Goal: Task Accomplishment & Management: Complete application form

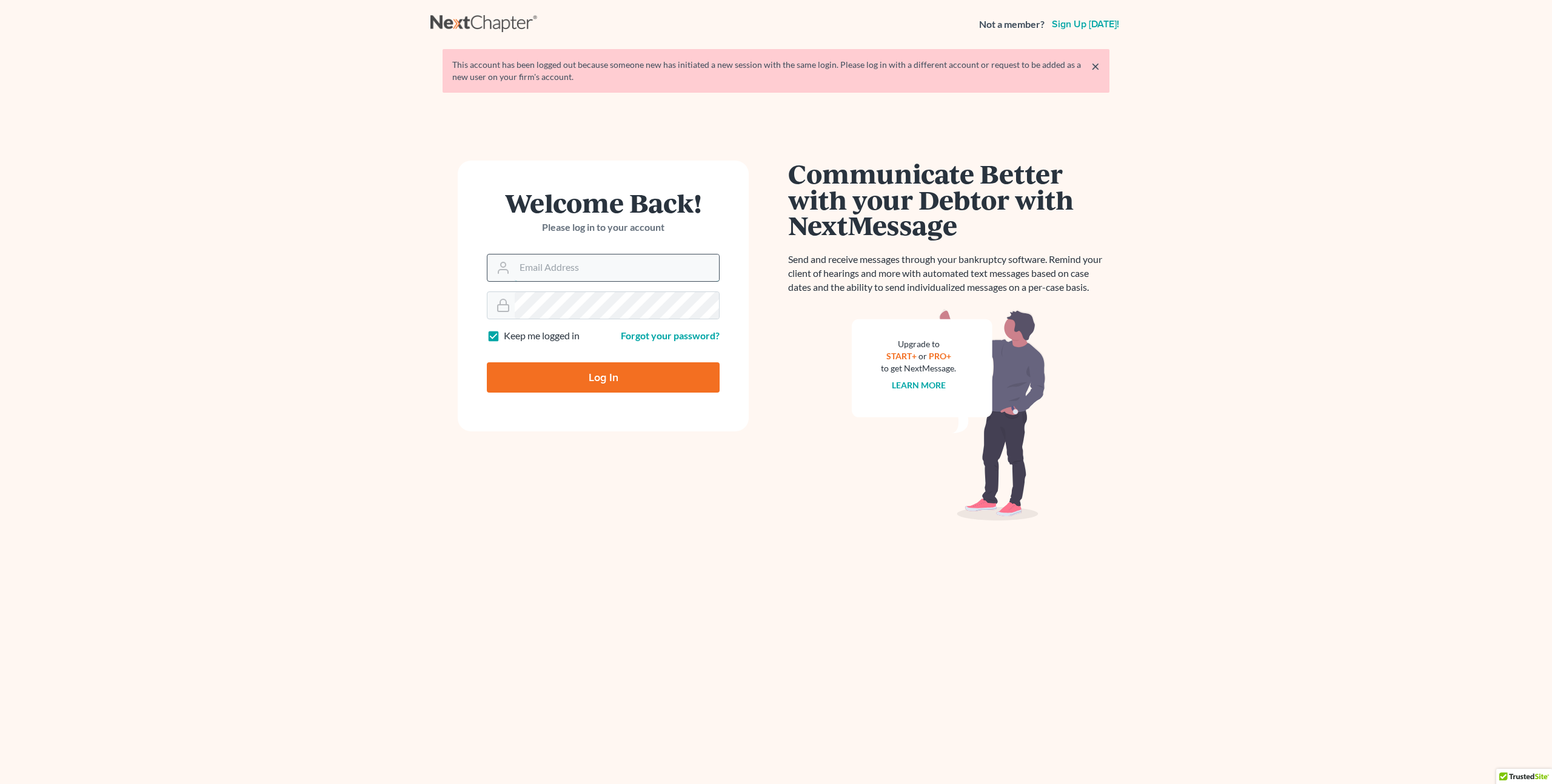
click at [573, 273] on input "Email Address" at bounding box center [617, 267] width 204 height 26
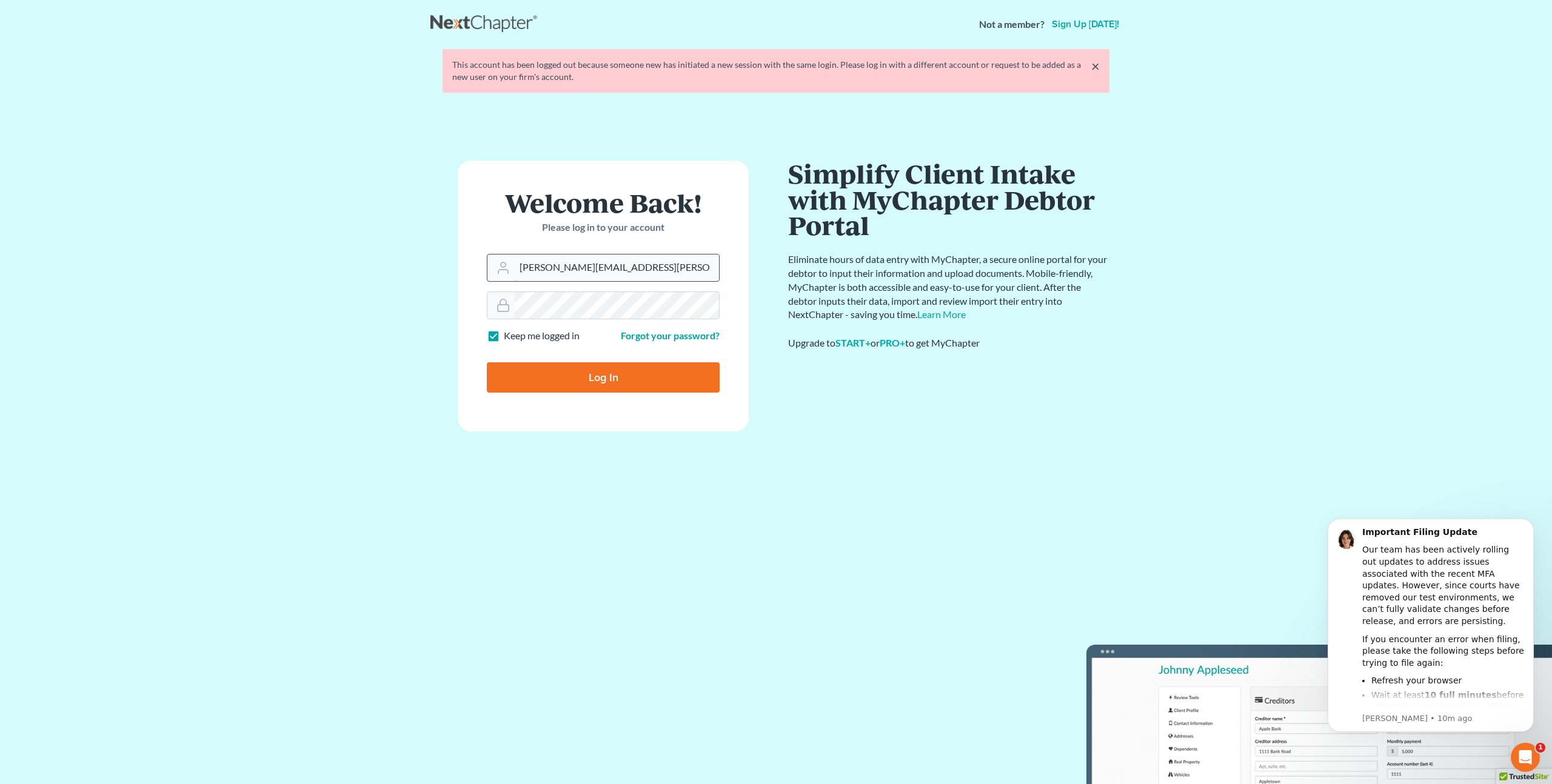
type input "[PERSON_NAME][EMAIL_ADDRESS][PERSON_NAME][DOMAIN_NAME]"
click at [487, 362] on input "Log In" at bounding box center [603, 377] width 232 height 31
type input "Thinking..."
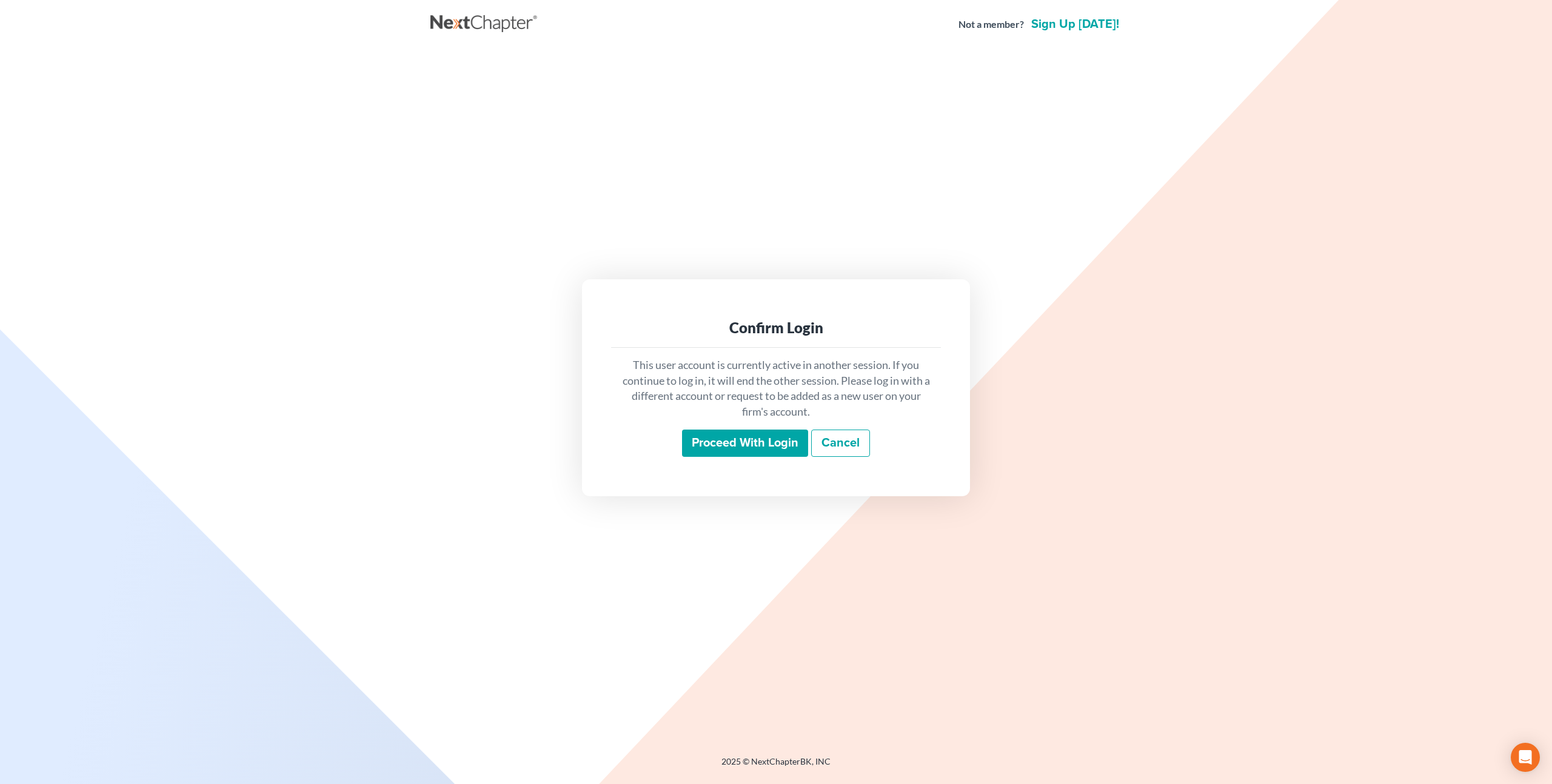
click at [701, 440] on input "Proceed with login" at bounding box center [744, 443] width 126 height 28
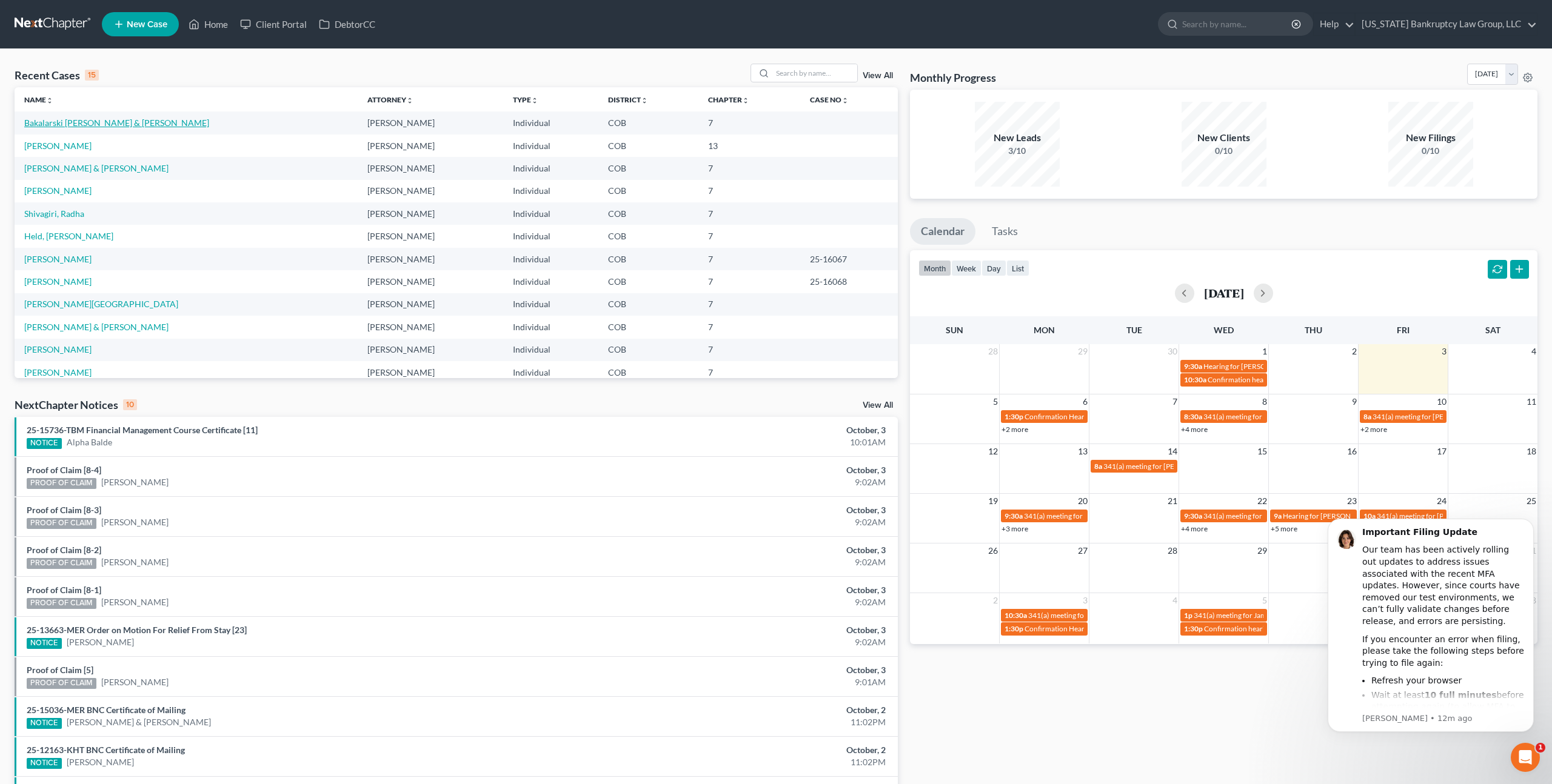
click at [120, 120] on link "Bakalarski Baker, Anna & Baker, Christopher" at bounding box center [117, 122] width 185 height 10
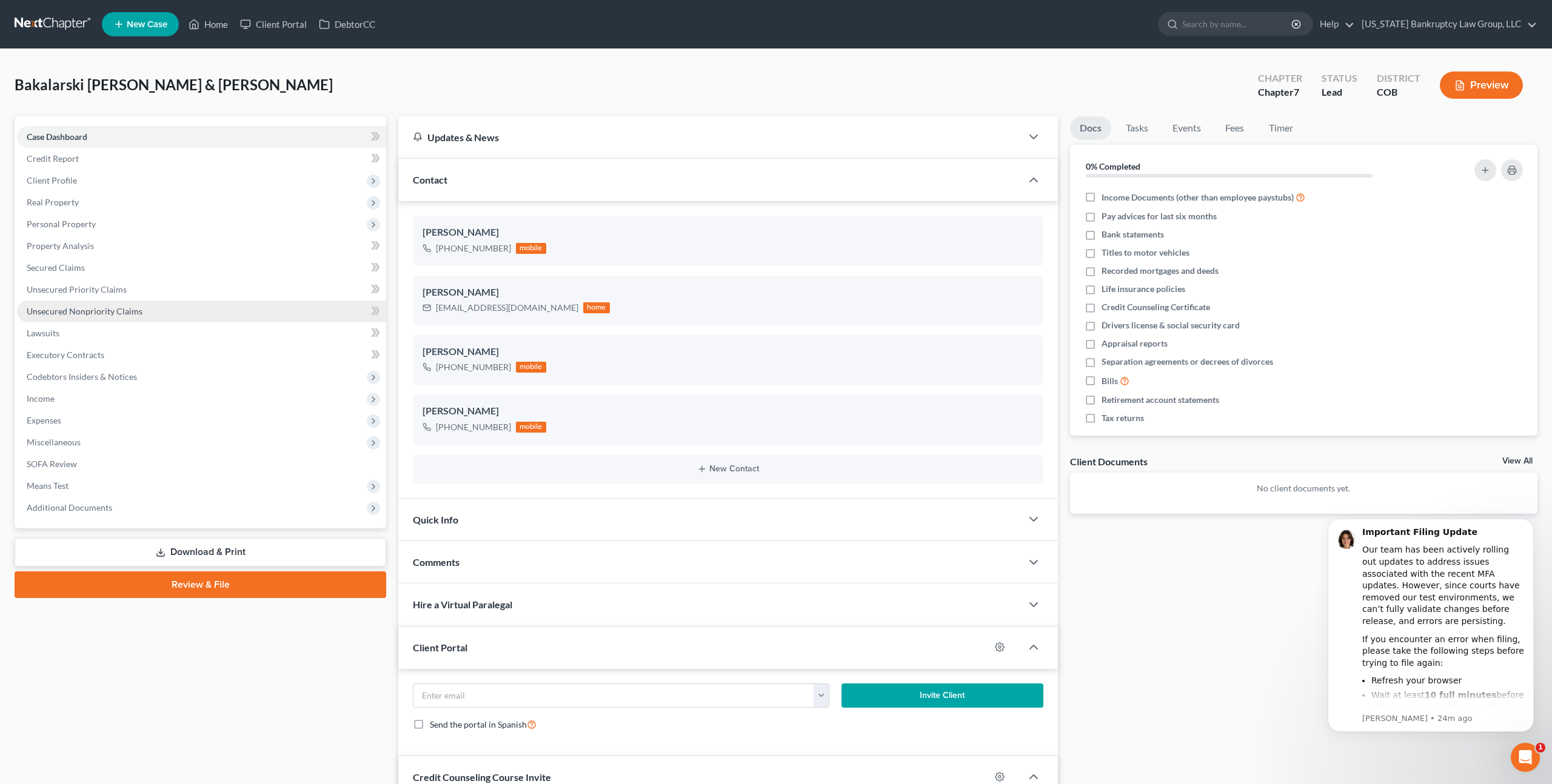
click at [117, 308] on span "Unsecured Nonpriority Claims" at bounding box center [84, 310] width 116 height 10
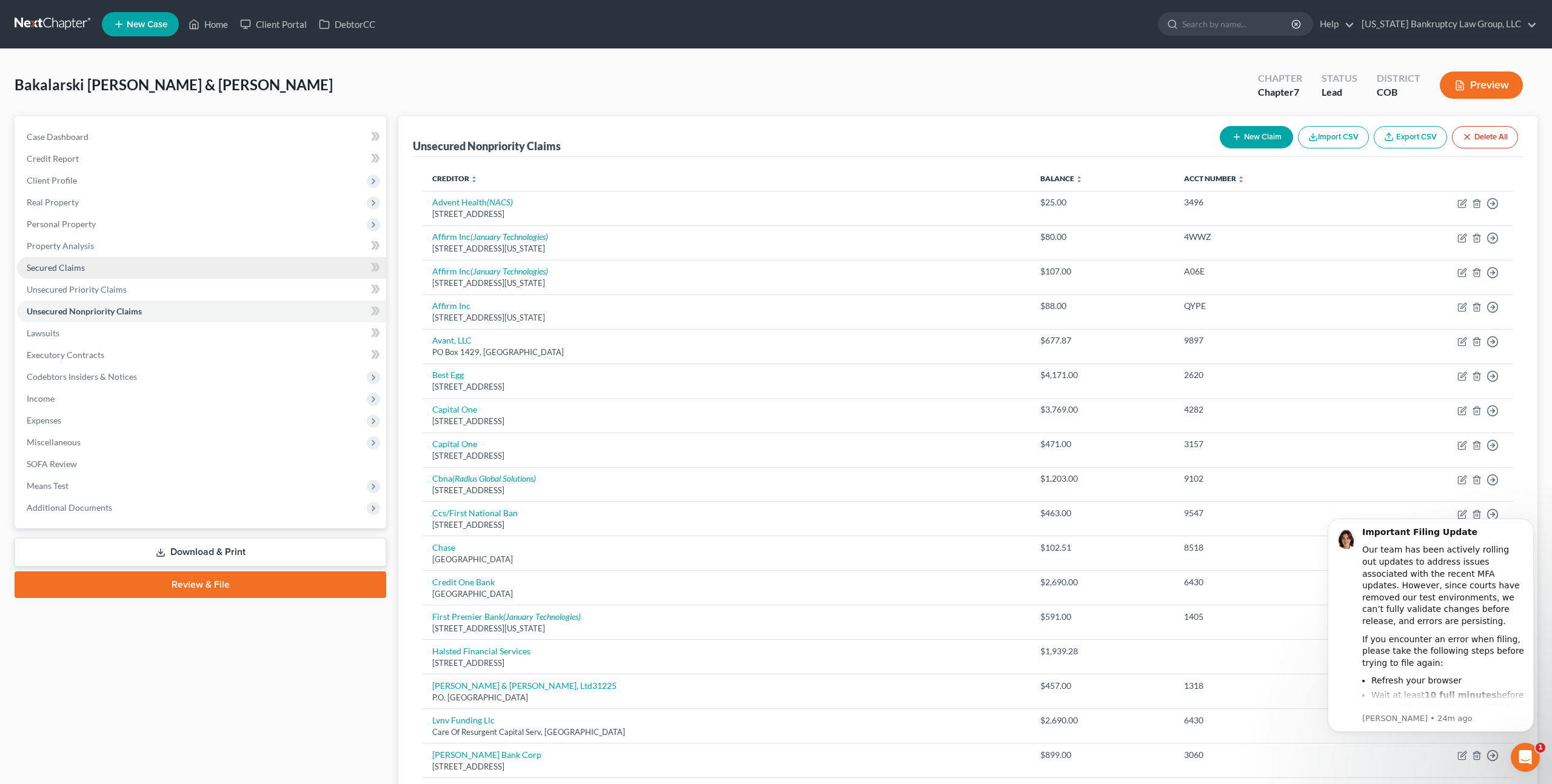
click at [79, 273] on link "Secured Claims" at bounding box center [201, 268] width 369 height 22
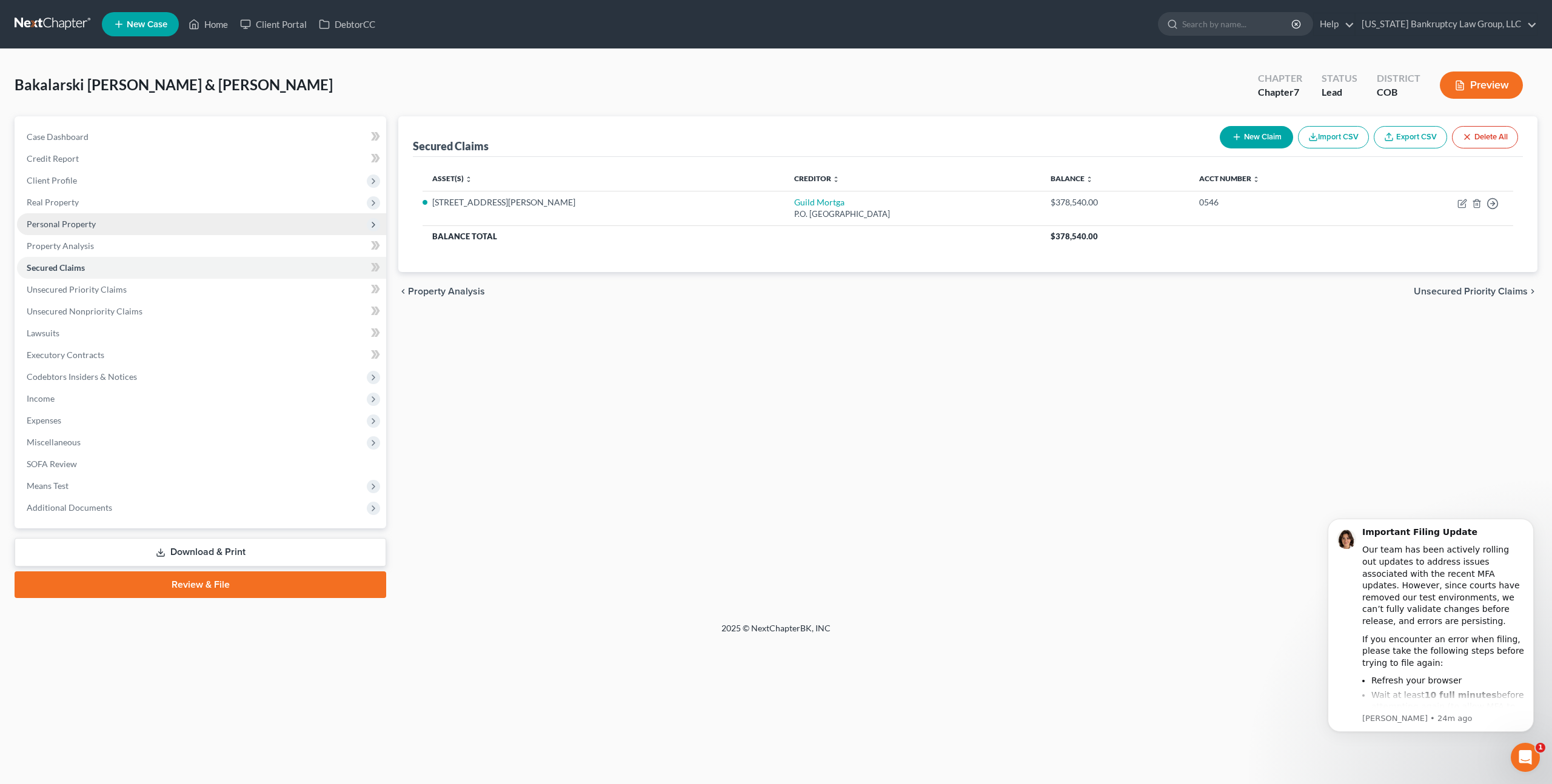
click at [70, 221] on span "Personal Property" at bounding box center [61, 224] width 69 height 10
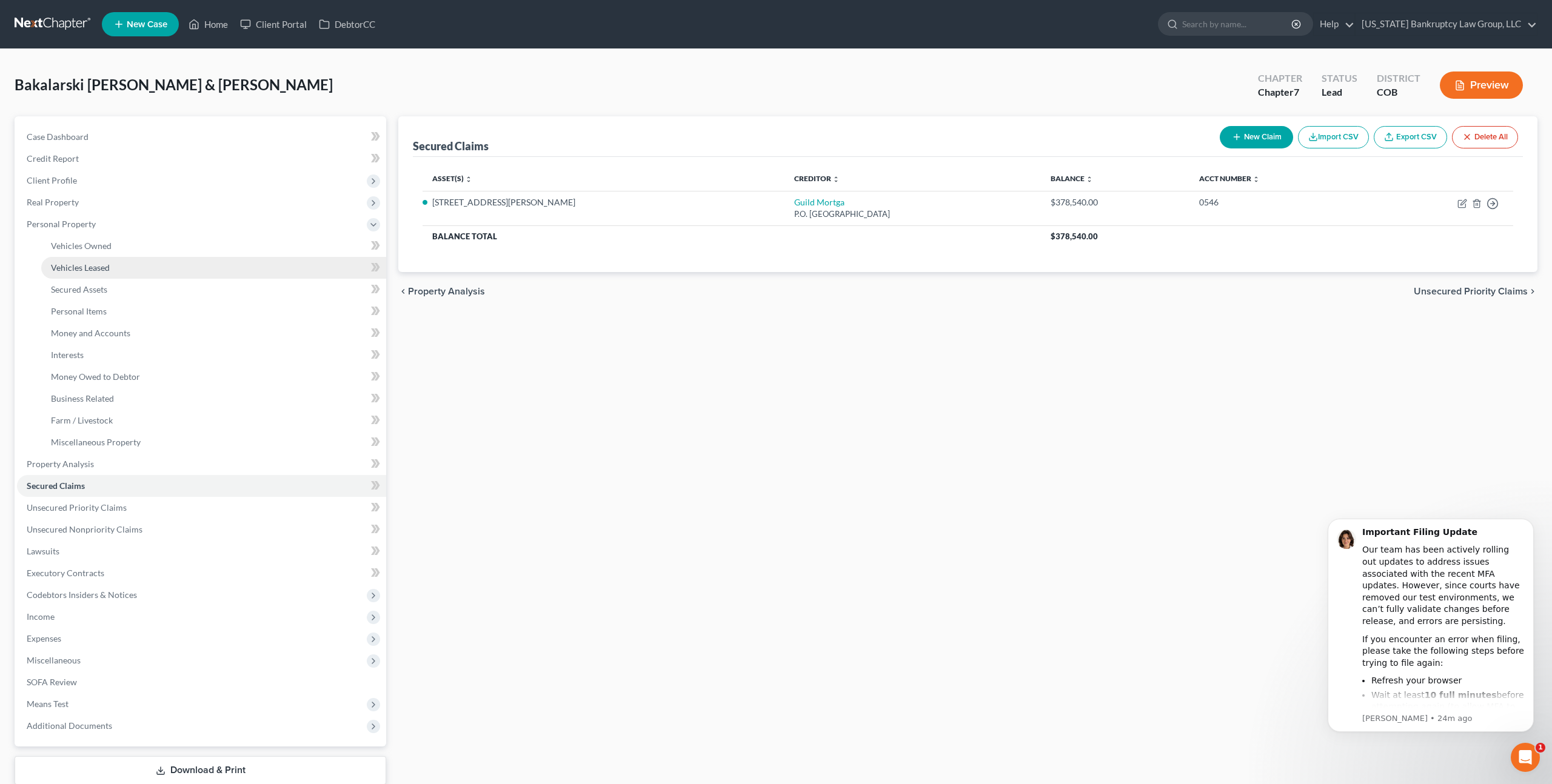
click at [86, 271] on span "Vehicles Leased" at bounding box center [80, 267] width 58 height 10
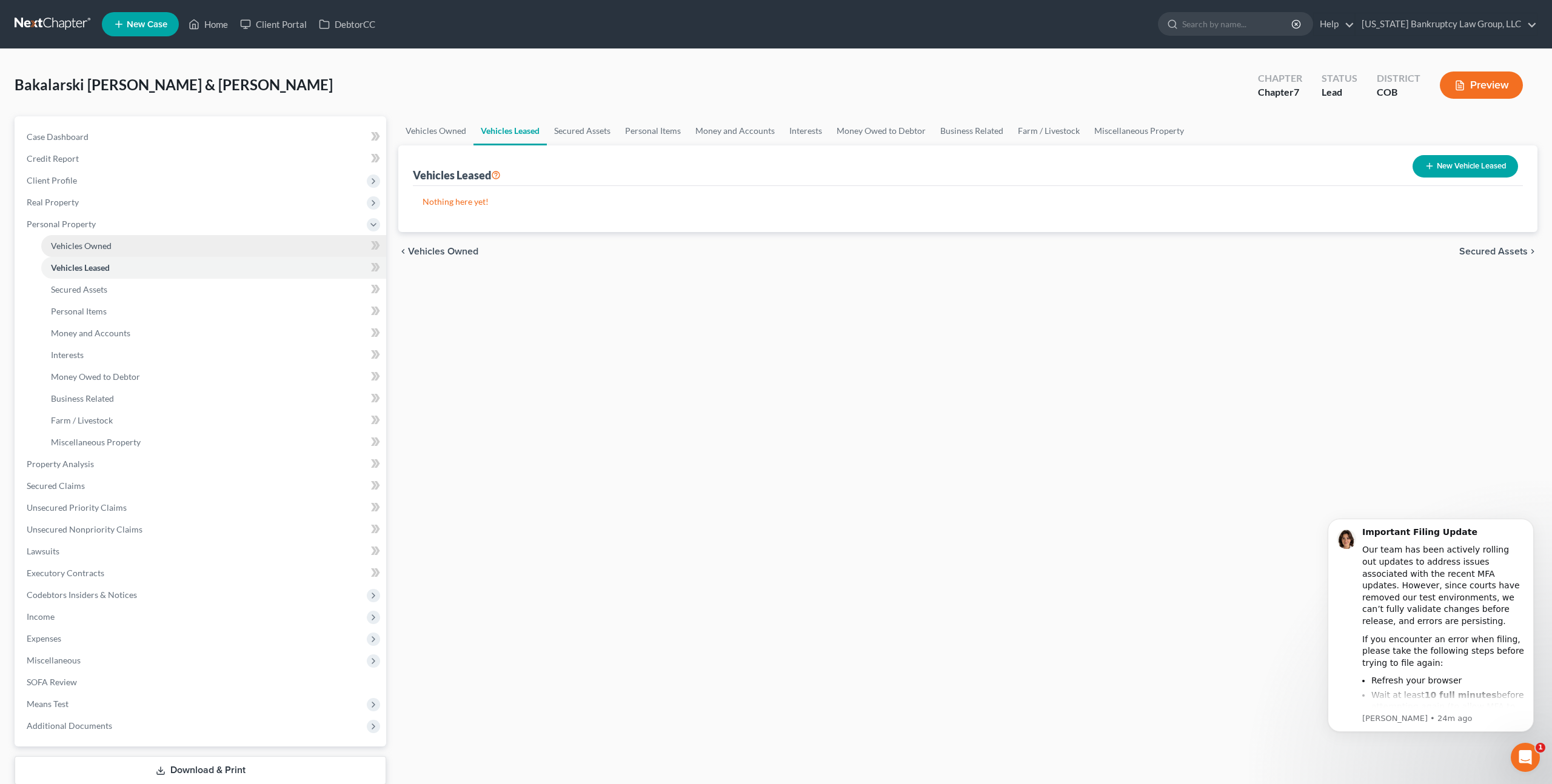
click at [97, 245] on span "Vehicles Owned" at bounding box center [81, 245] width 61 height 10
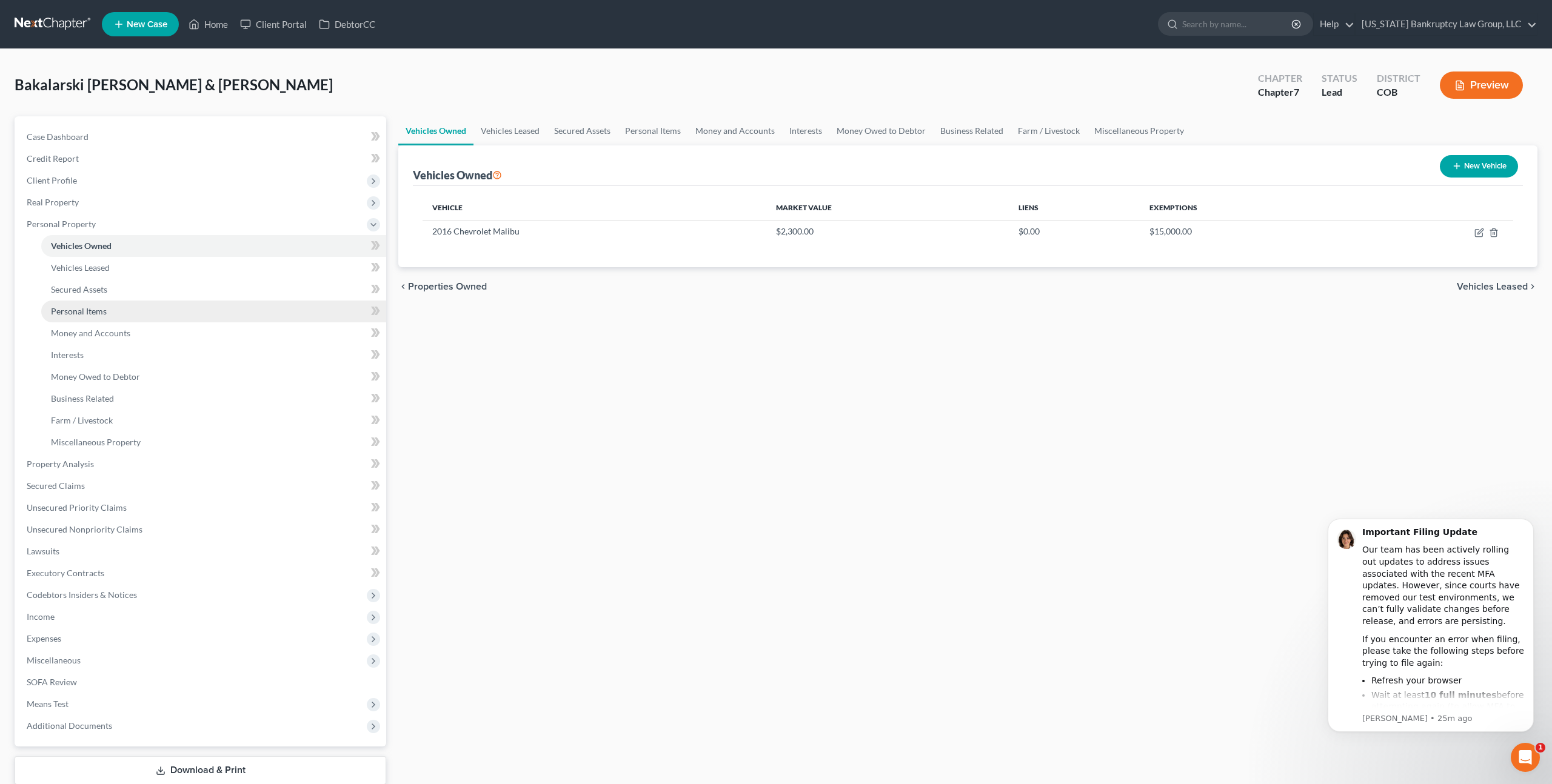
click at [94, 308] on span "Personal Items" at bounding box center [79, 310] width 56 height 10
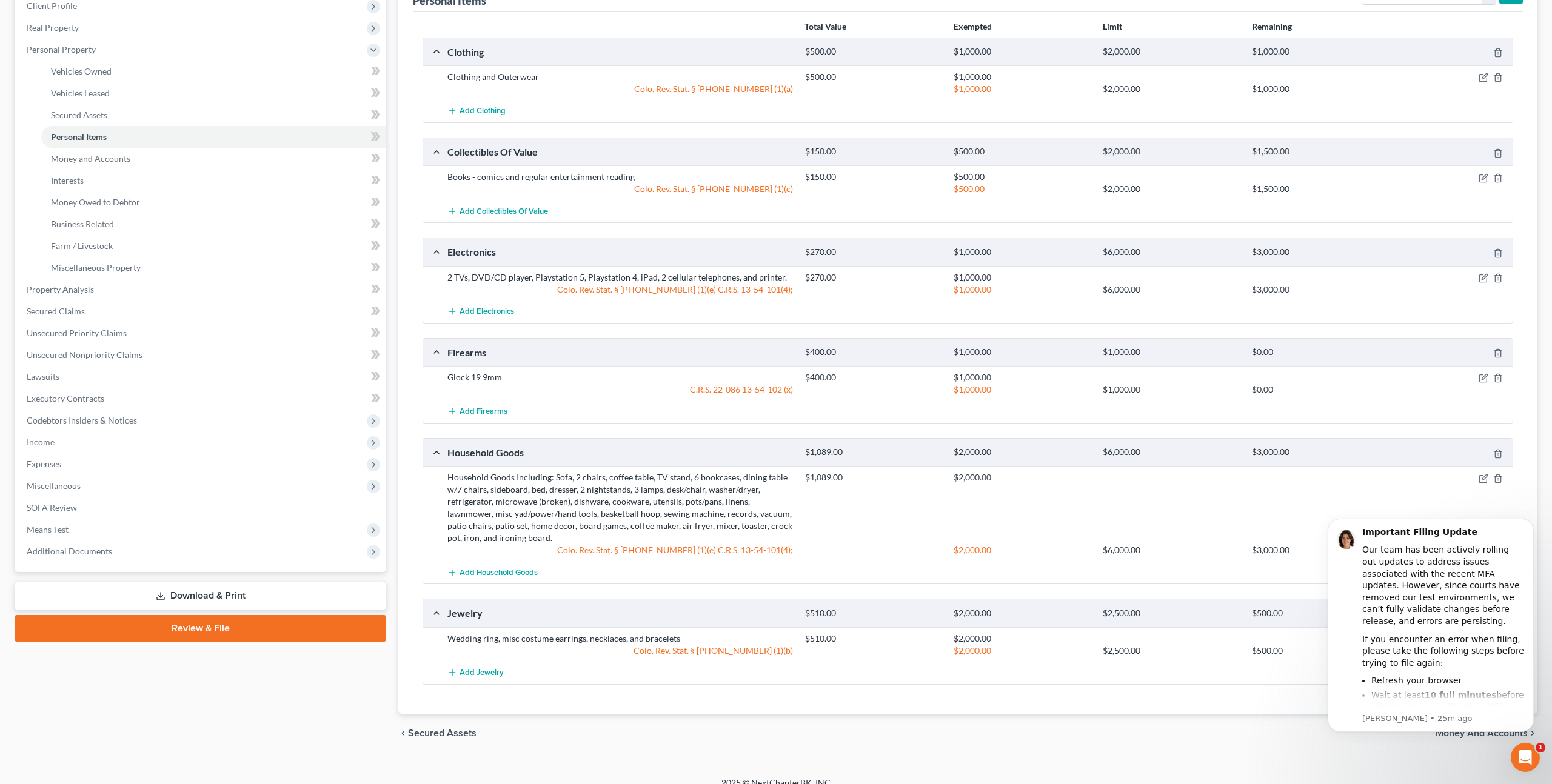
scroll to position [173, 0]
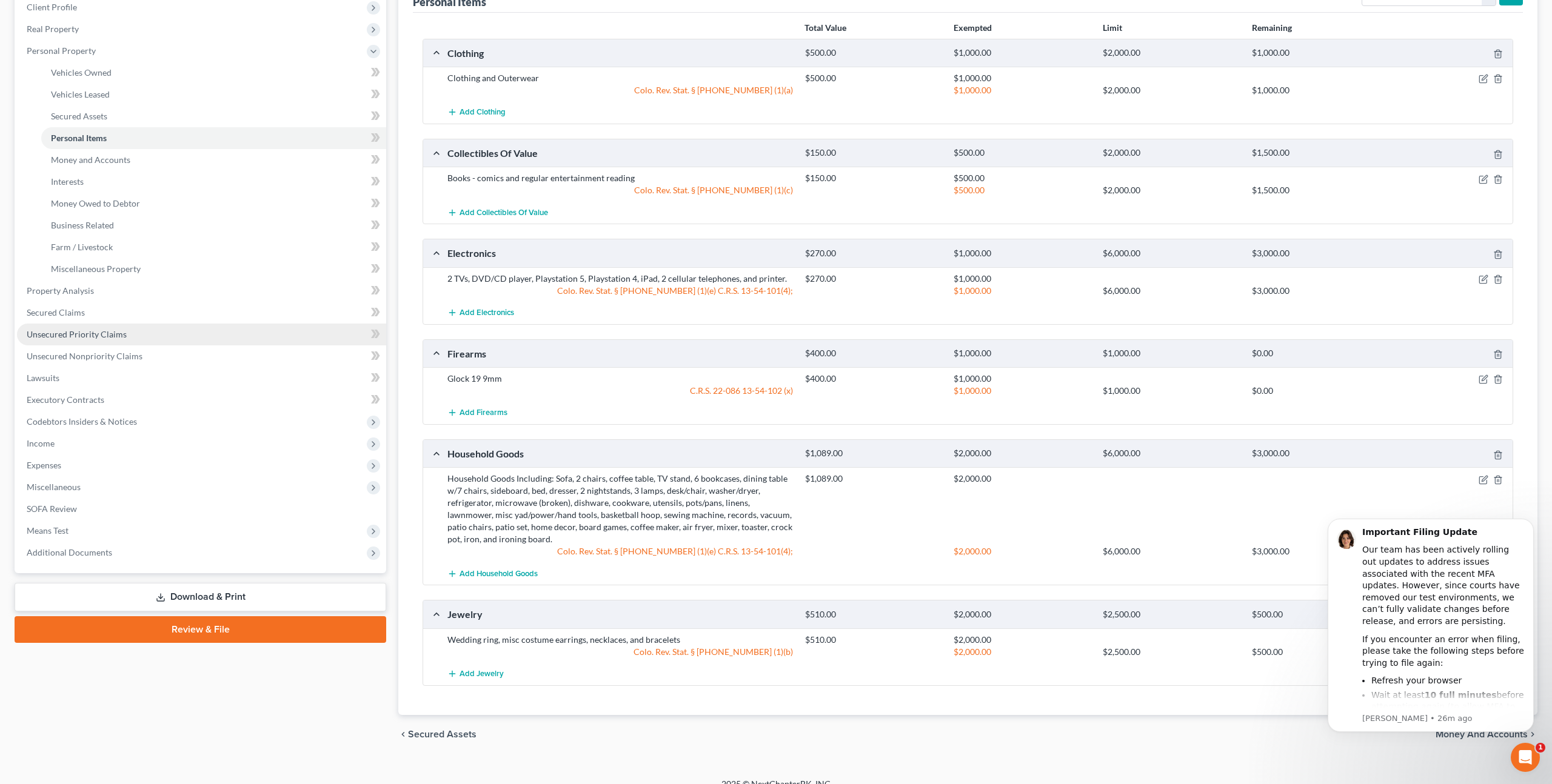
click at [105, 333] on span "Unsecured Priority Claims" at bounding box center [76, 334] width 100 height 10
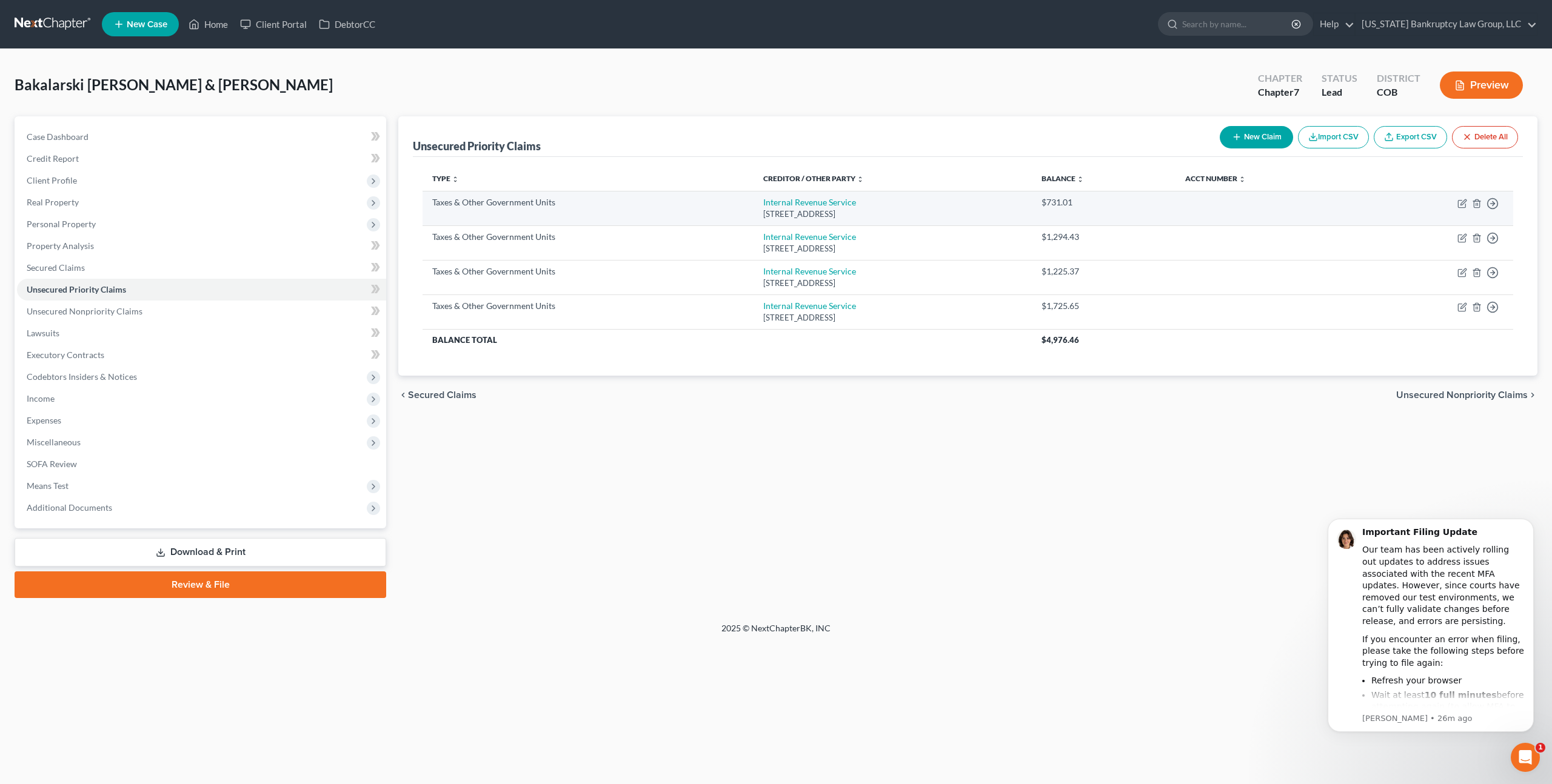
click at [818, 209] on div "PO Box 7346, Philadelphia, PA 19101" at bounding box center [893, 214] width 260 height 12
click at [818, 202] on link "Internal Revenue Service" at bounding box center [810, 202] width 92 height 10
select select "0"
select select "39"
select select "2"
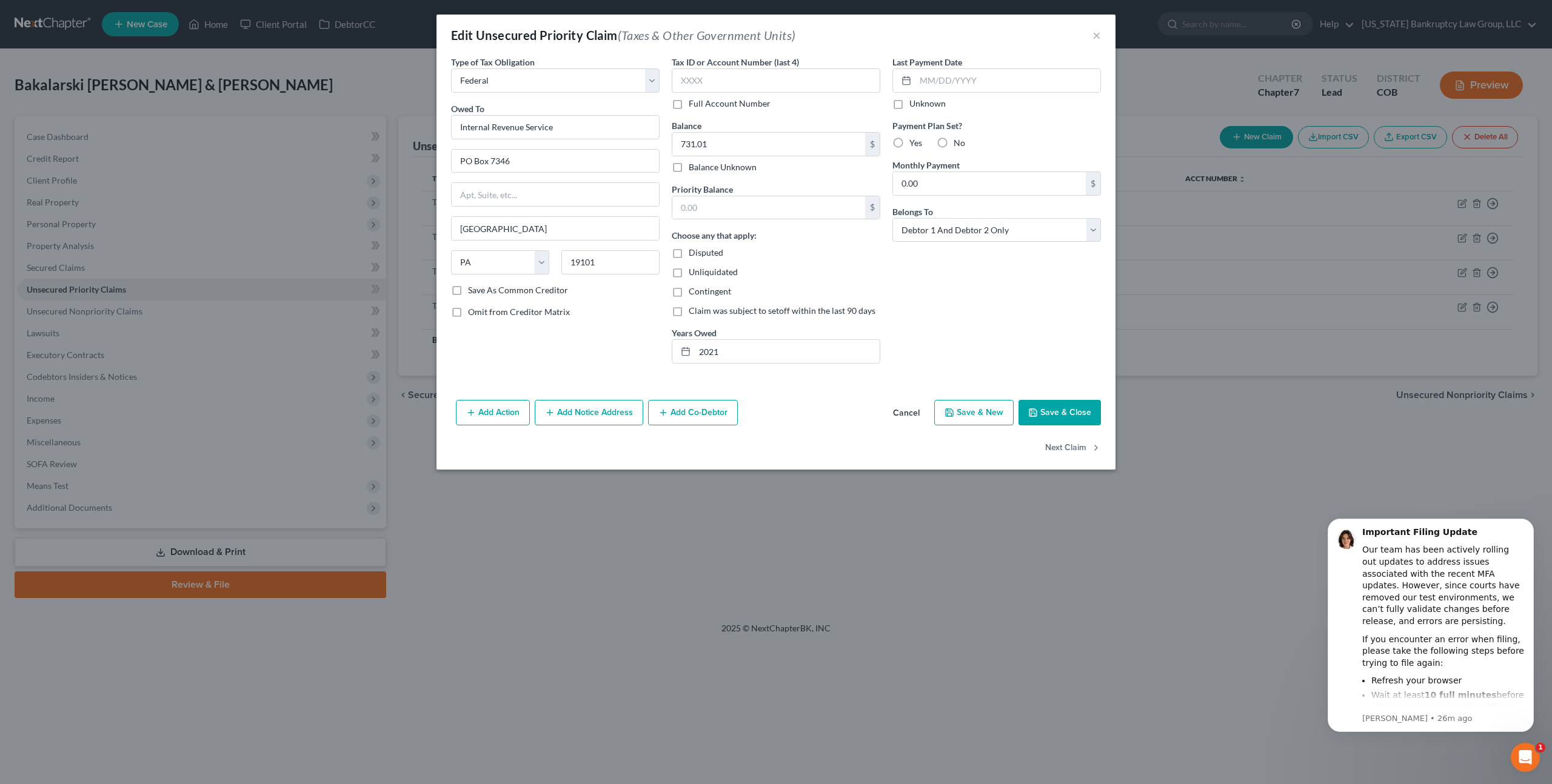
click at [910, 412] on button "Cancel" at bounding box center [906, 413] width 46 height 24
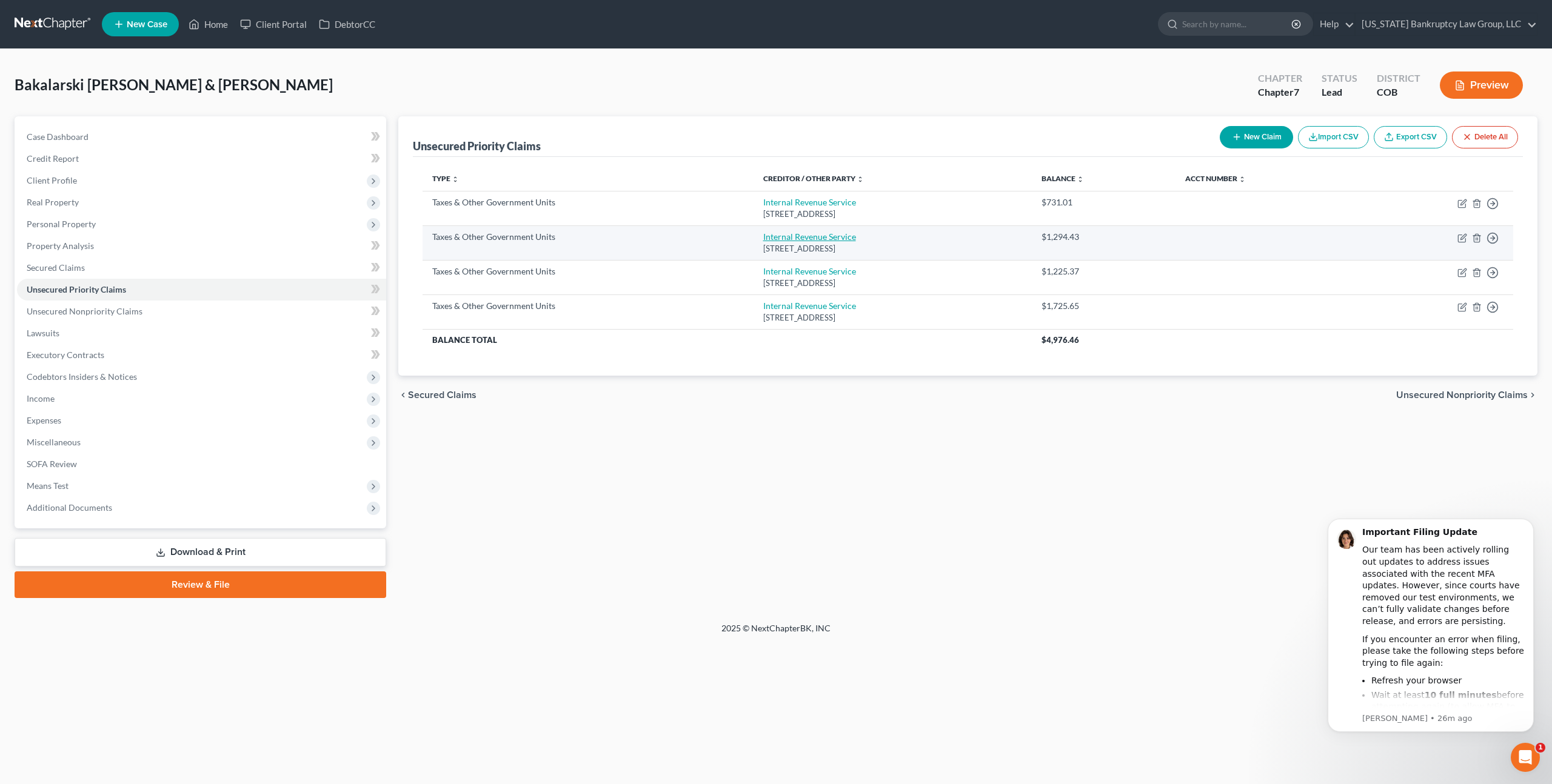
click at [780, 235] on link "Internal Revenue Service" at bounding box center [810, 236] width 92 height 10
select select "0"
select select "39"
select select "2"
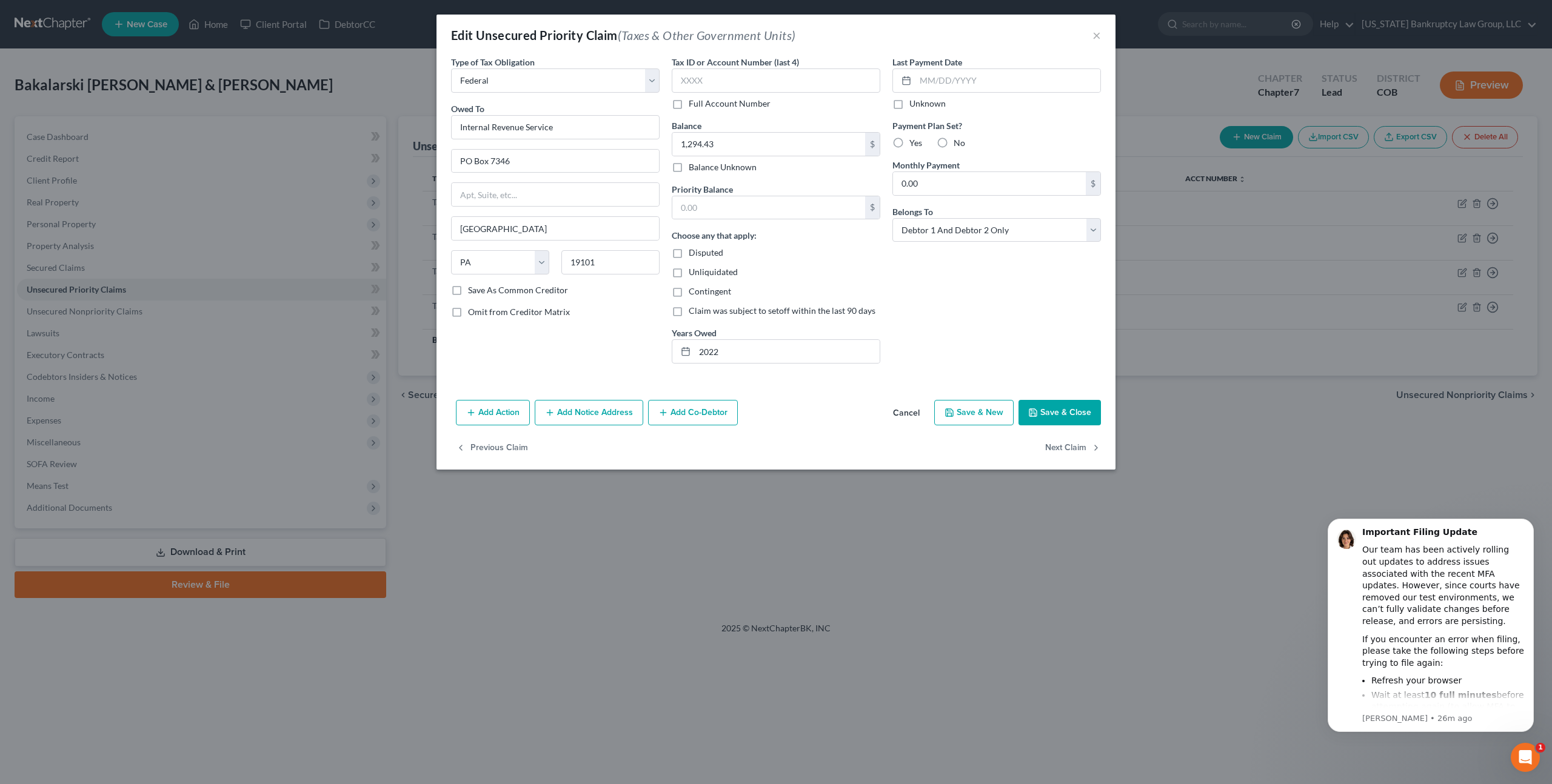
click at [909, 411] on button "Cancel" at bounding box center [906, 413] width 46 height 24
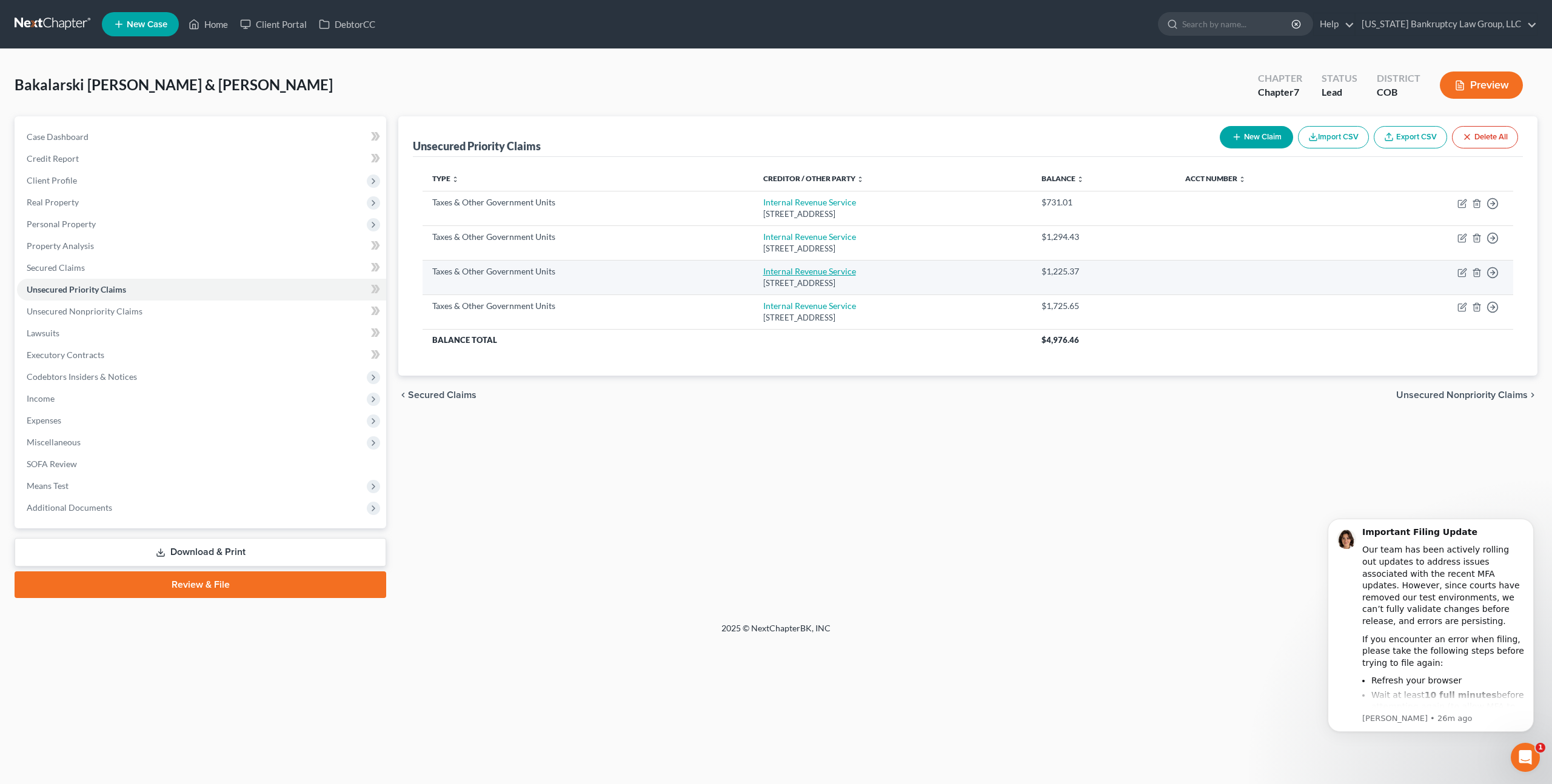
click at [810, 272] on link "Internal Revenue Service" at bounding box center [810, 270] width 92 height 10
select select "0"
select select "39"
select select "2"
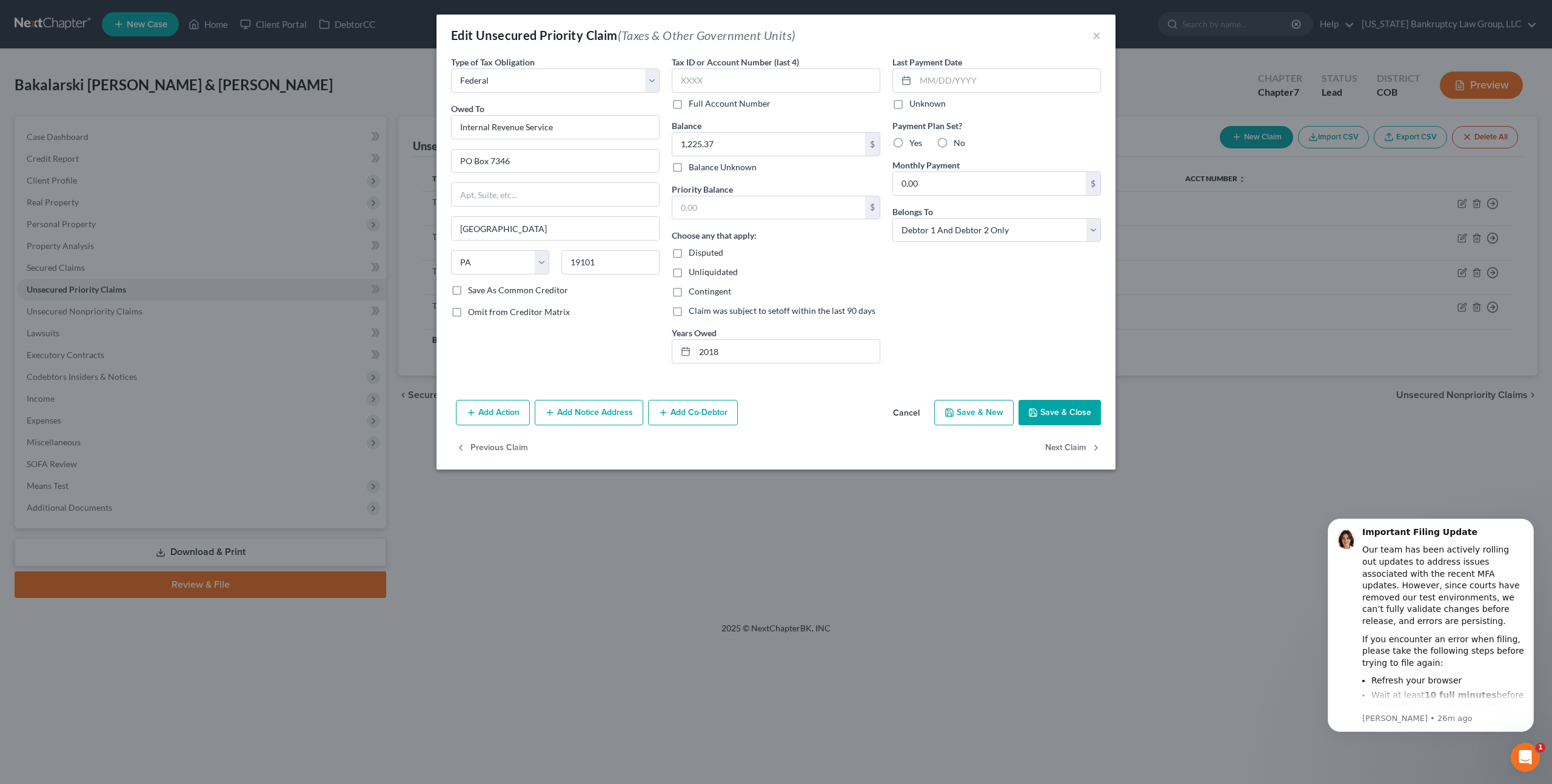
click at [897, 412] on button "Cancel" at bounding box center [906, 413] width 46 height 24
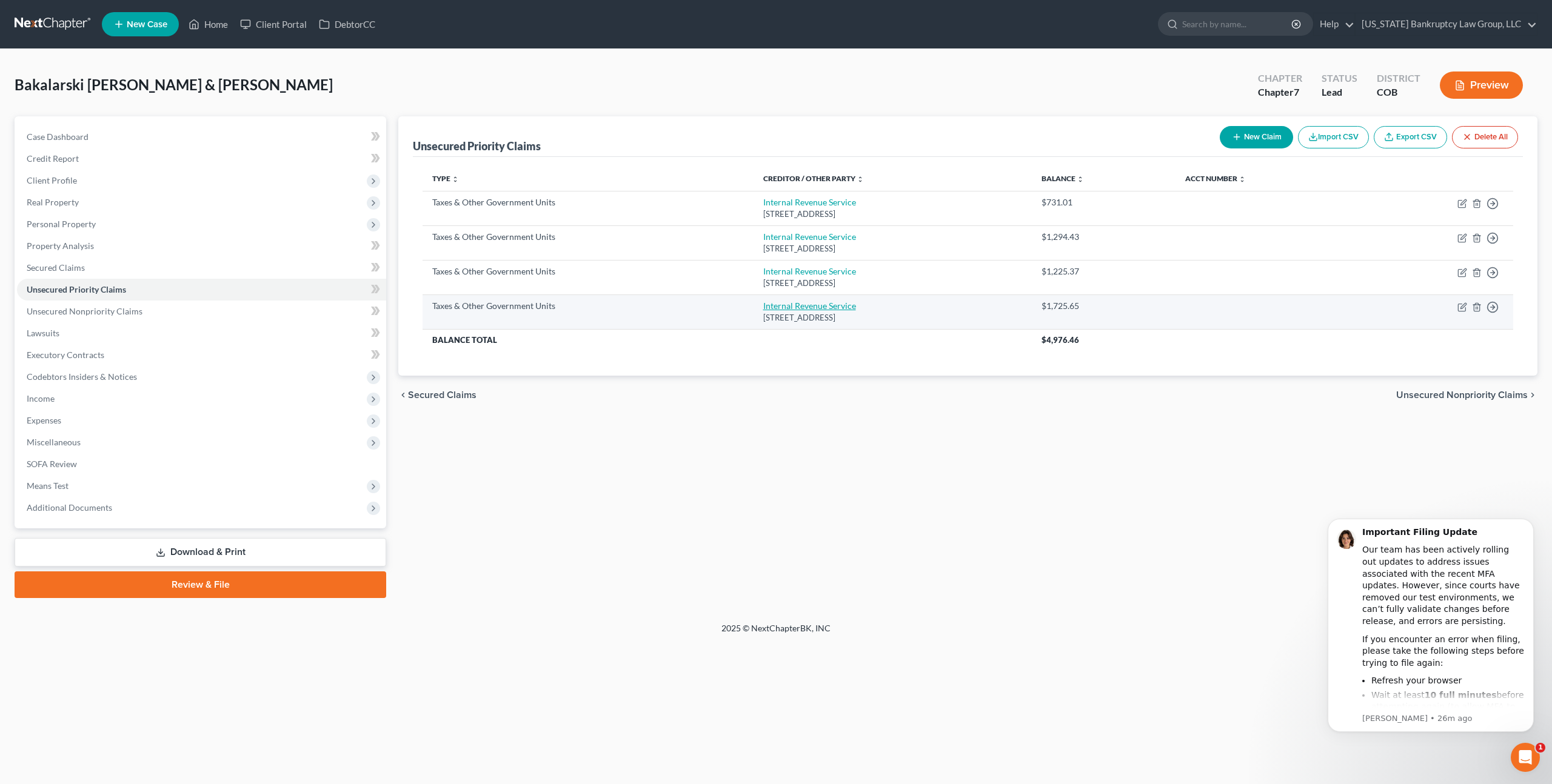
click at [806, 309] on link "Internal Revenue Service" at bounding box center [810, 305] width 92 height 10
select select "0"
select select "39"
select select "2"
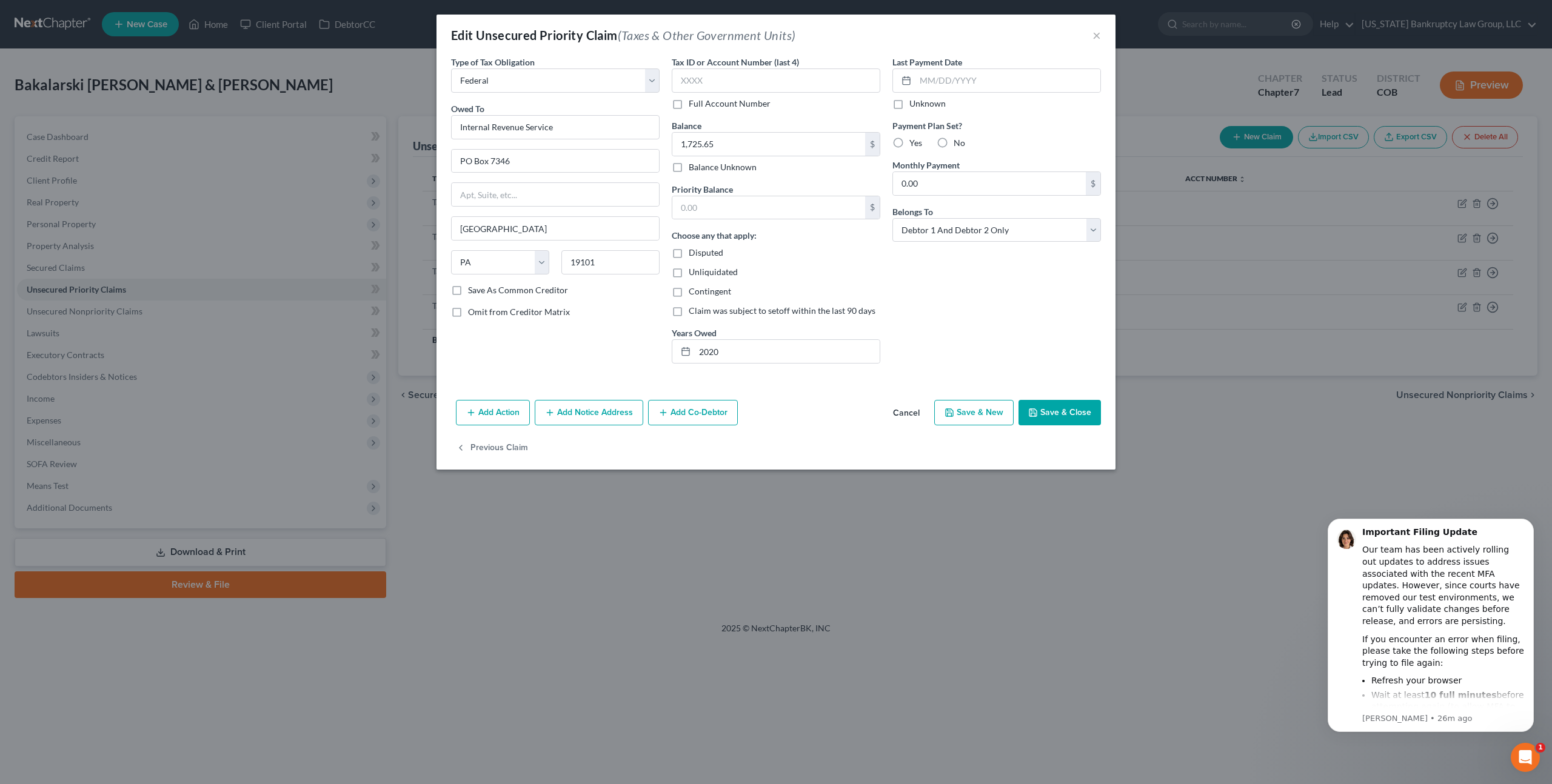
click at [904, 411] on button "Cancel" at bounding box center [906, 413] width 46 height 24
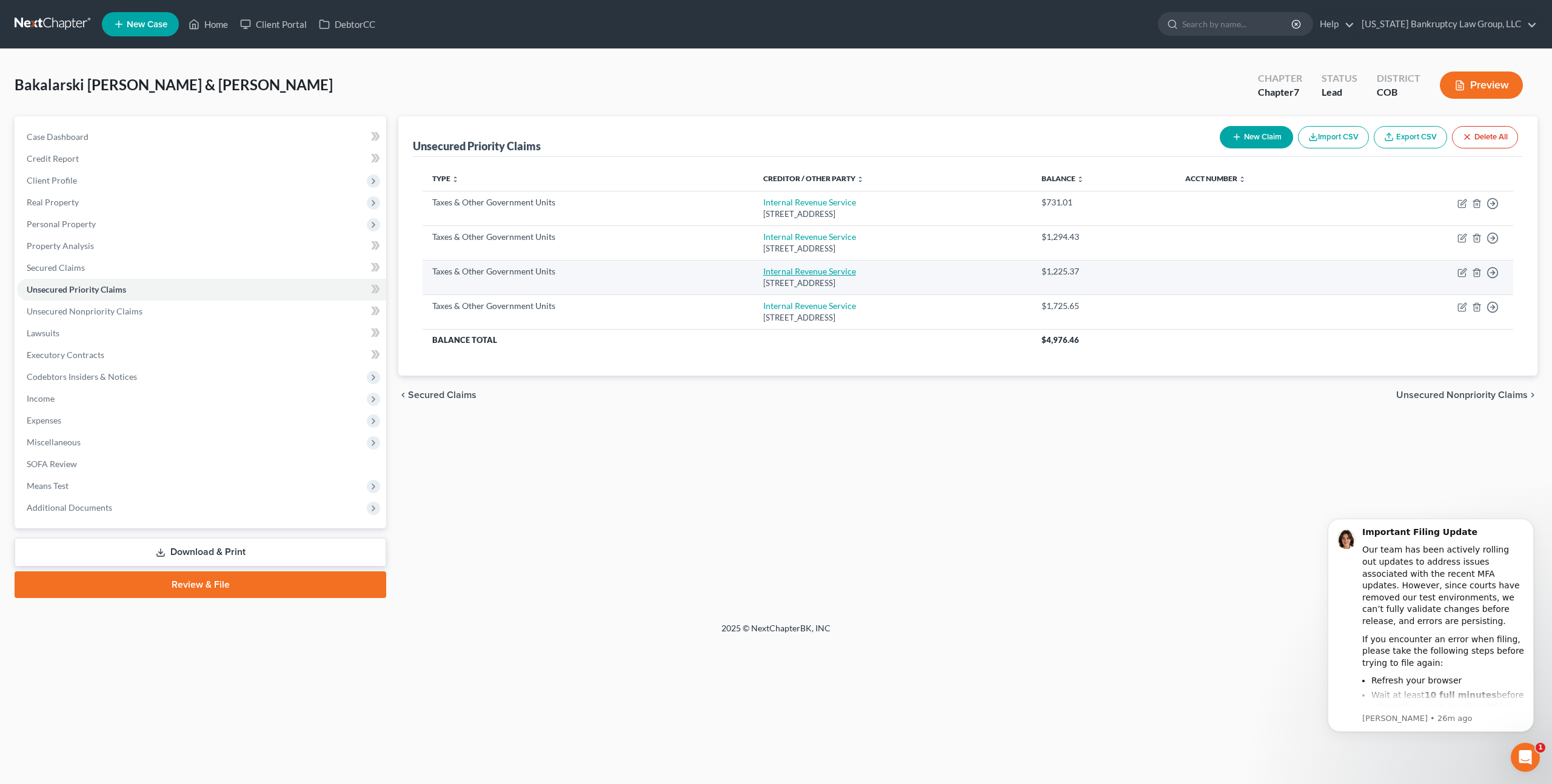
click at [821, 274] on link "Internal Revenue Service" at bounding box center [810, 270] width 92 height 10
select select "0"
select select "39"
select select "2"
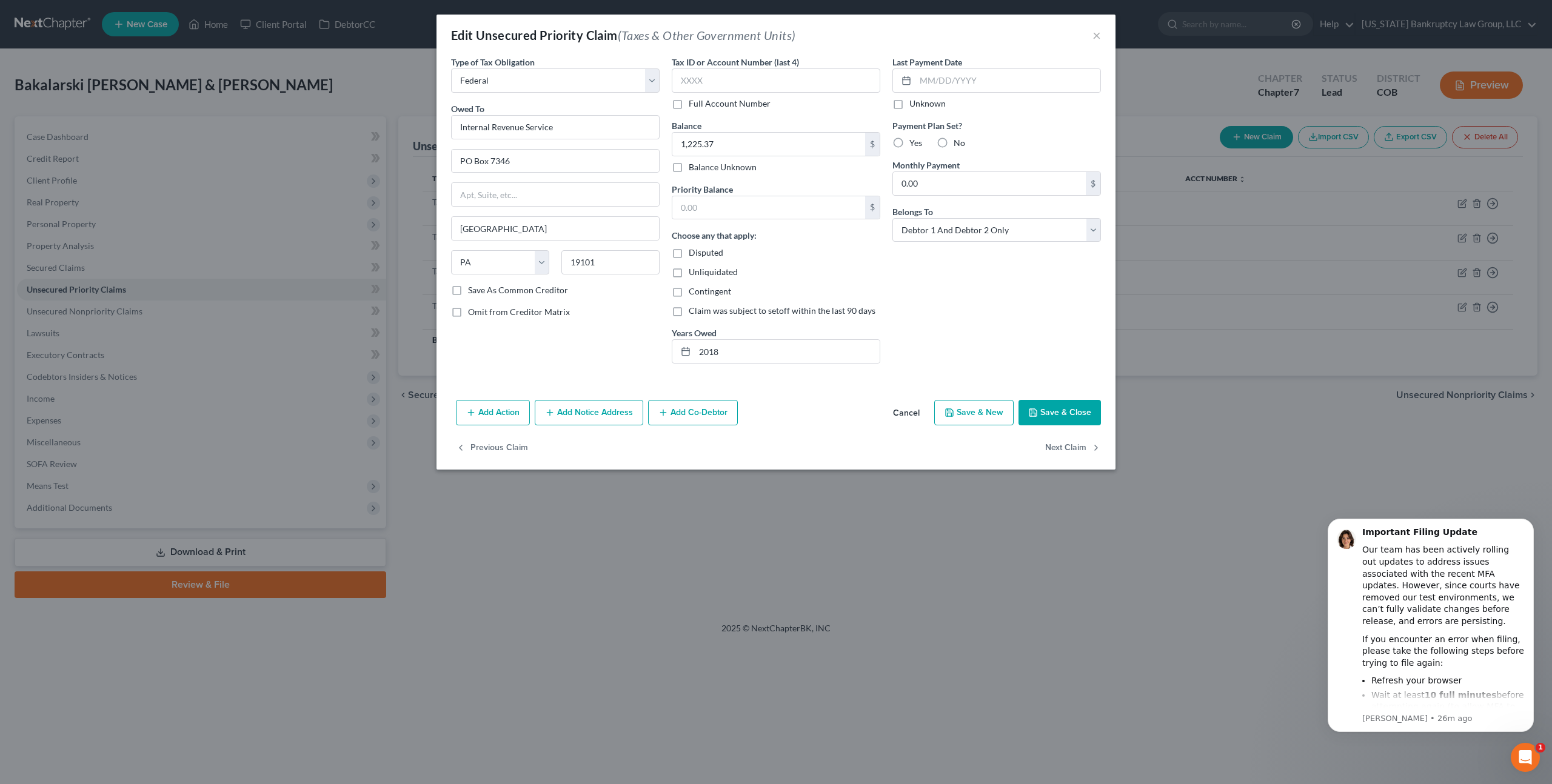
click at [911, 416] on button "Cancel" at bounding box center [906, 413] width 46 height 24
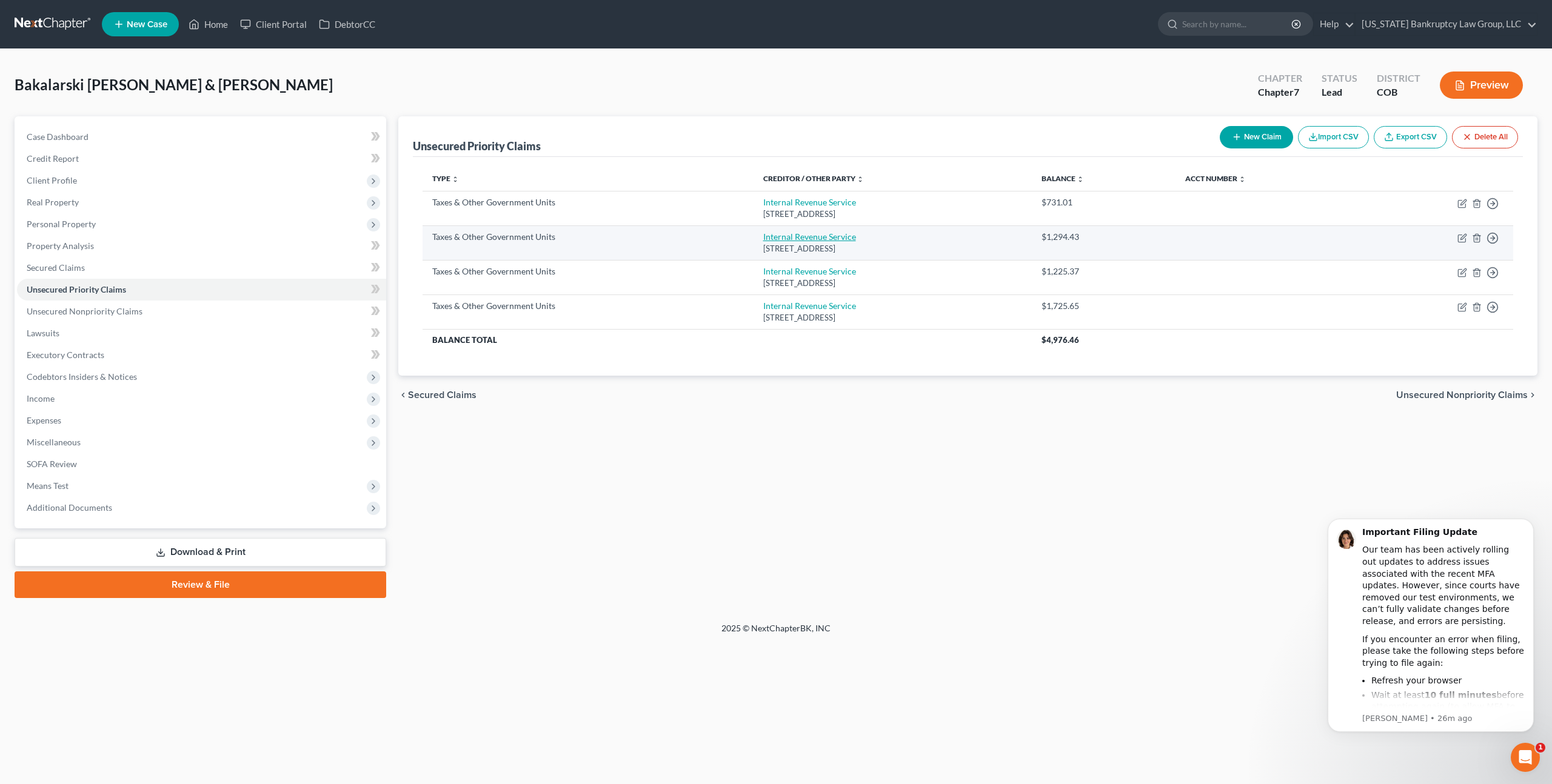
click at [804, 232] on link "Internal Revenue Service" at bounding box center [810, 236] width 92 height 10
select select "0"
select select "39"
select select "2"
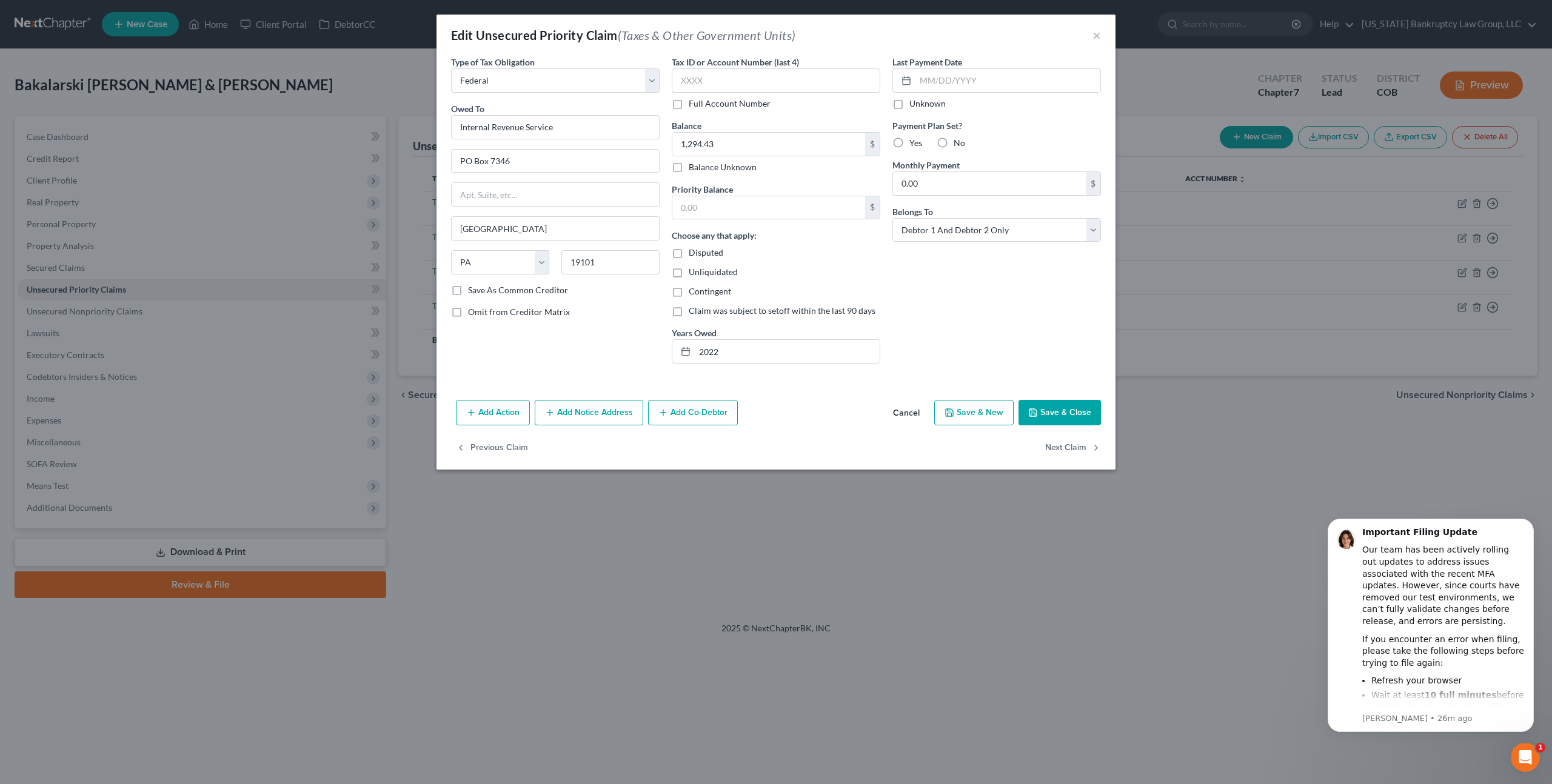
click at [914, 410] on button "Cancel" at bounding box center [906, 413] width 46 height 24
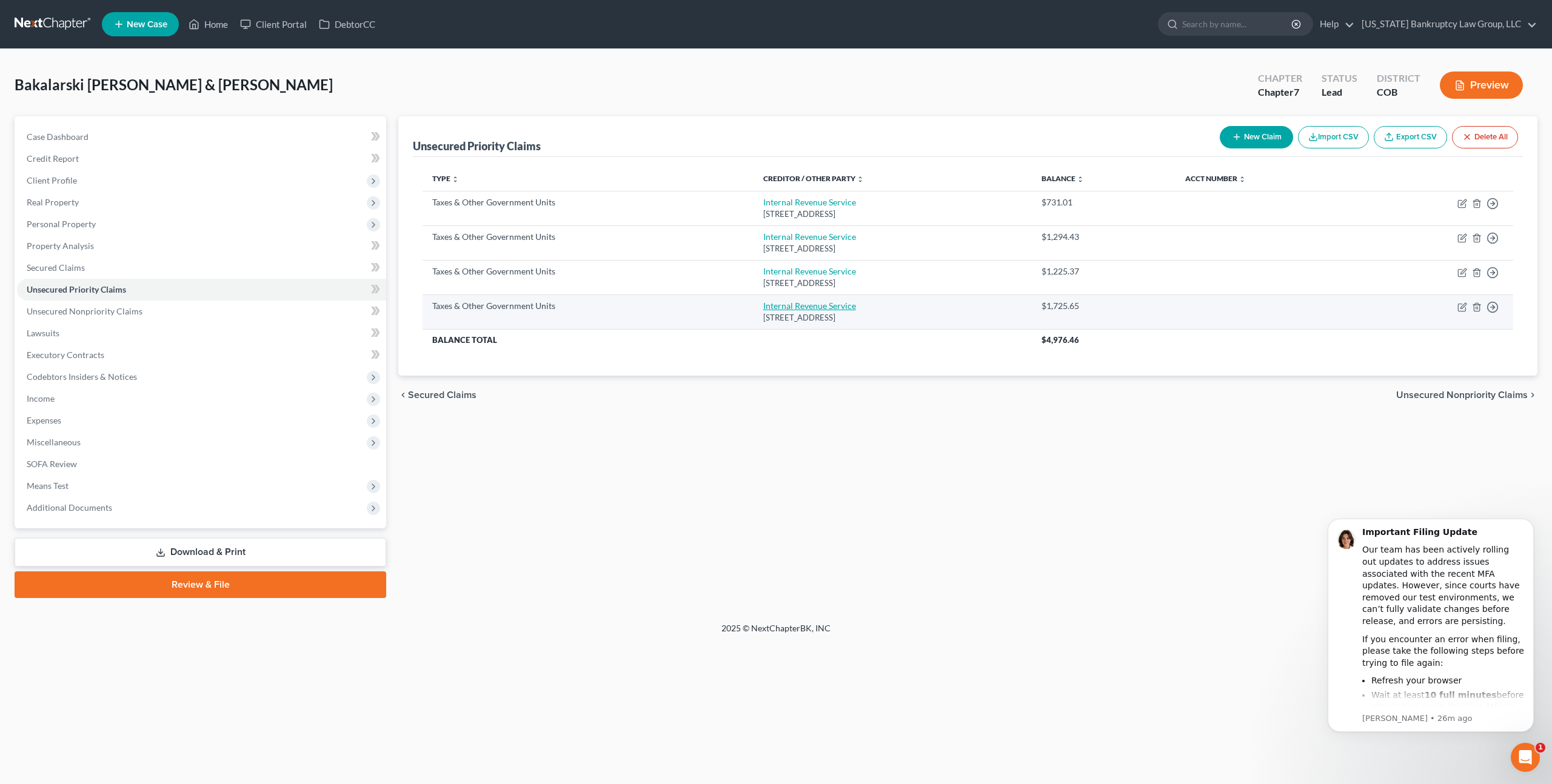
click at [824, 307] on link "Internal Revenue Service" at bounding box center [810, 305] width 92 height 10
select select "0"
select select "39"
select select "2"
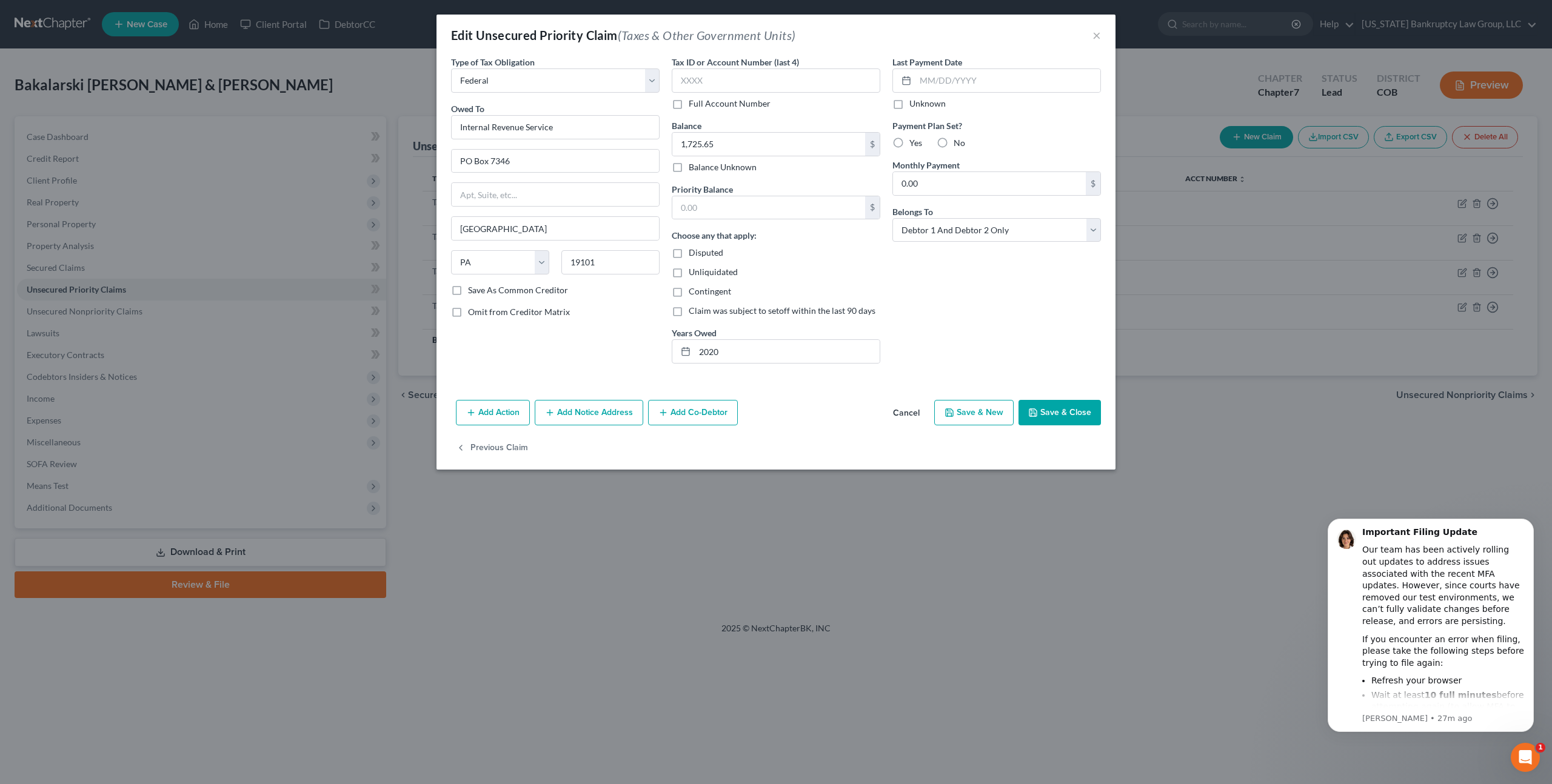
click at [906, 413] on button "Cancel" at bounding box center [906, 413] width 46 height 24
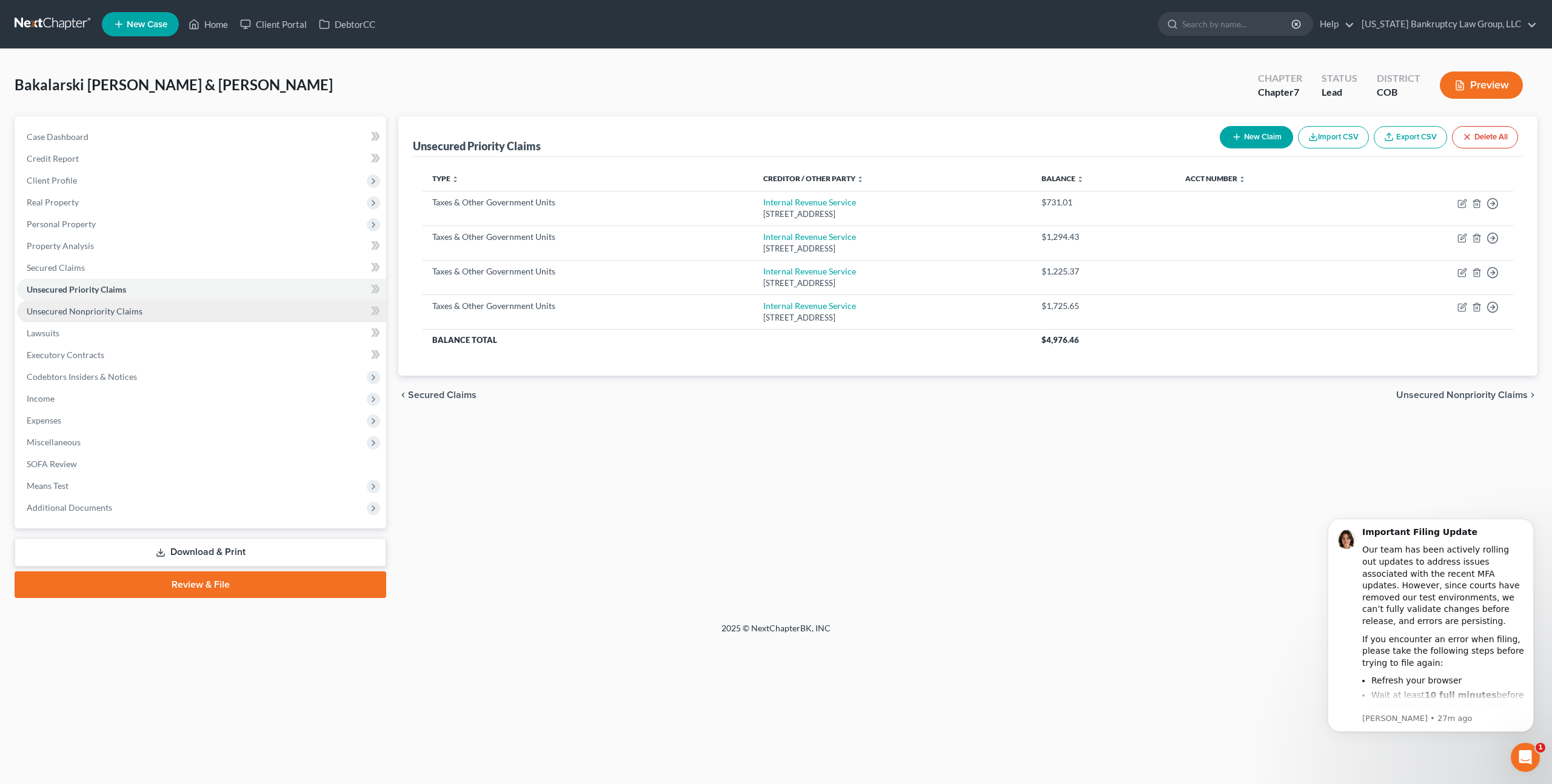
click at [115, 309] on span "Unsecured Nonpriority Claims" at bounding box center [84, 310] width 116 height 10
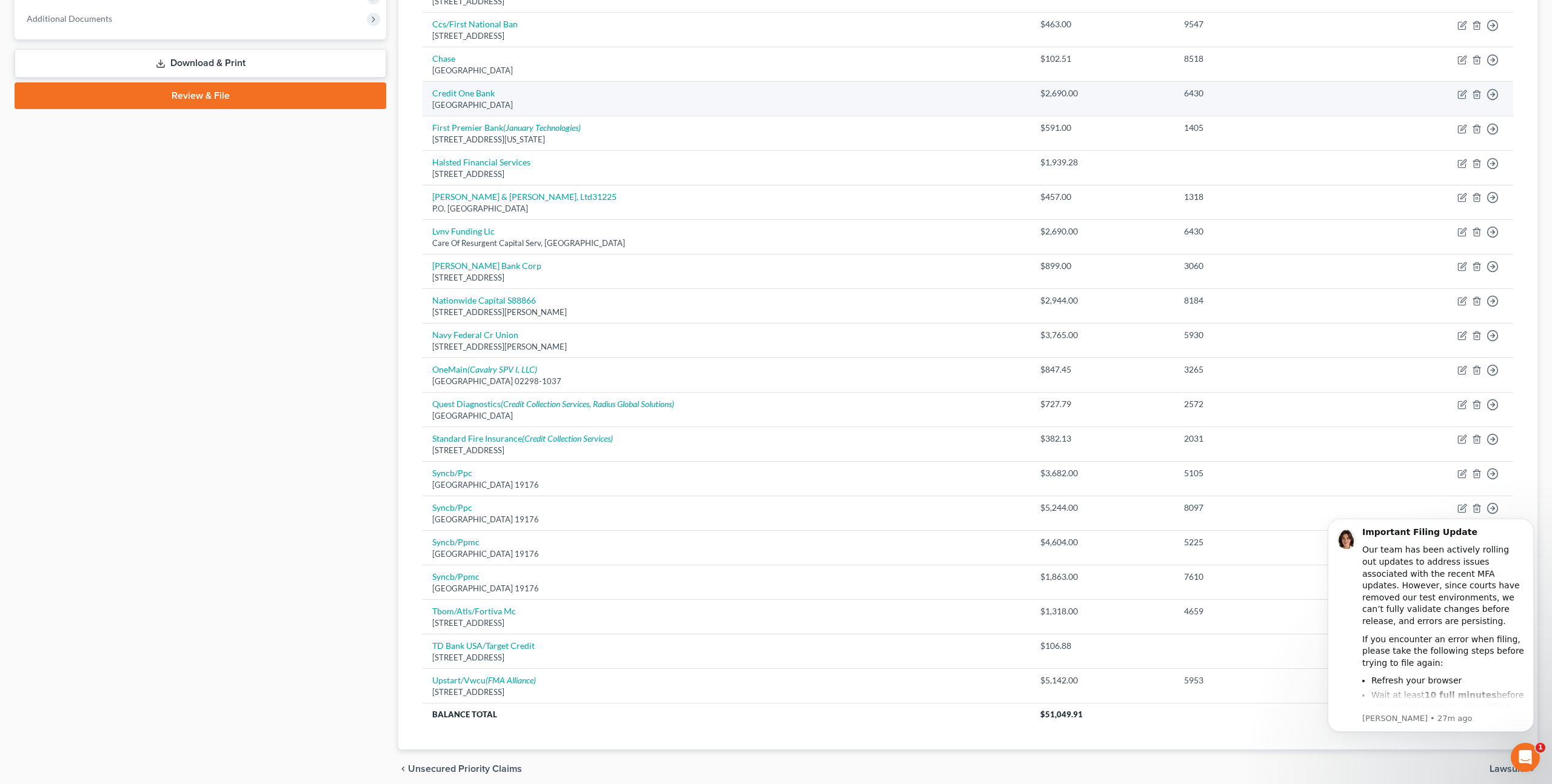
scroll to position [539, 0]
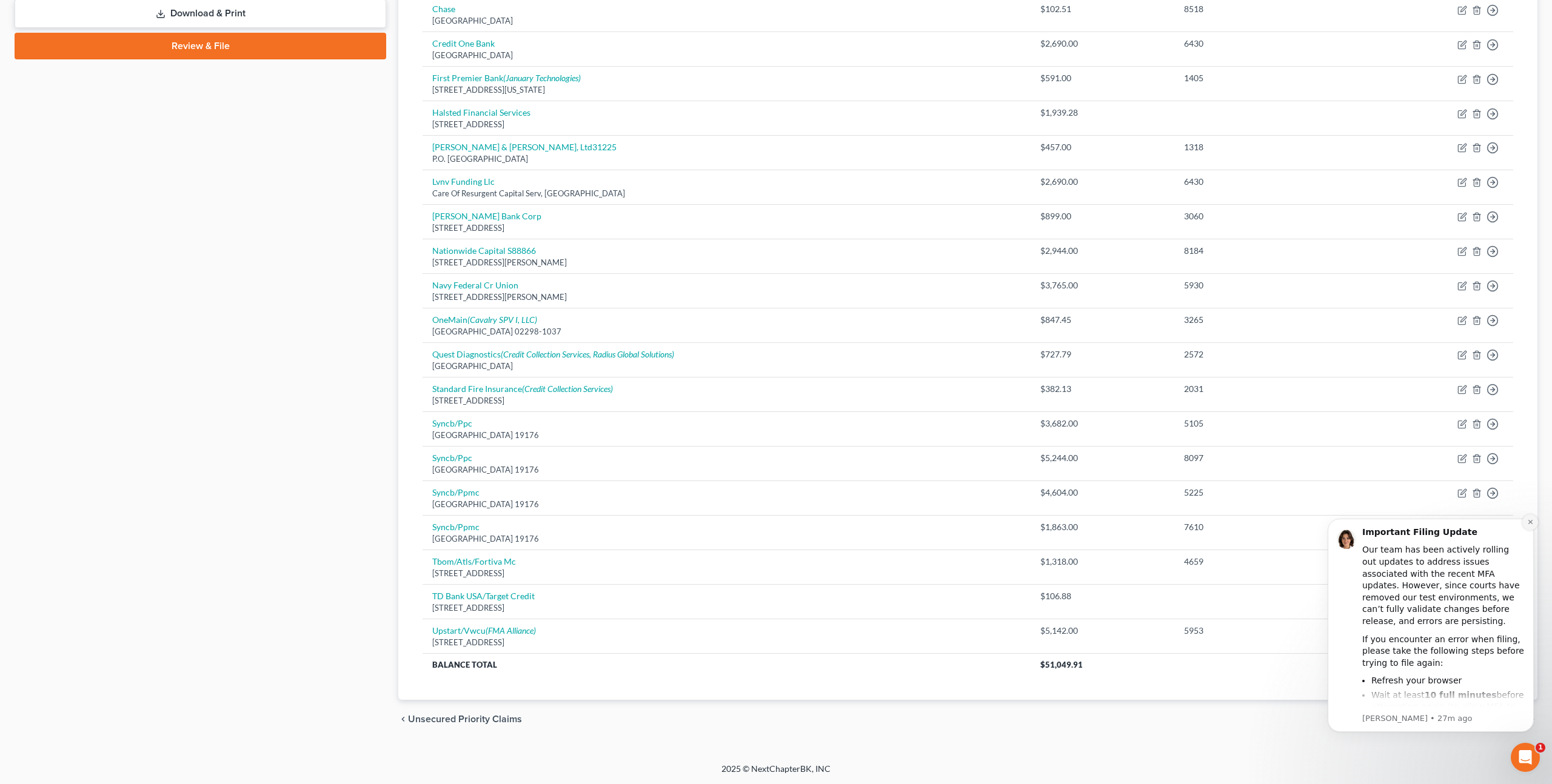
click at [1532, 522] on icon "Dismiss notification" at bounding box center [1530, 522] width 7 height 7
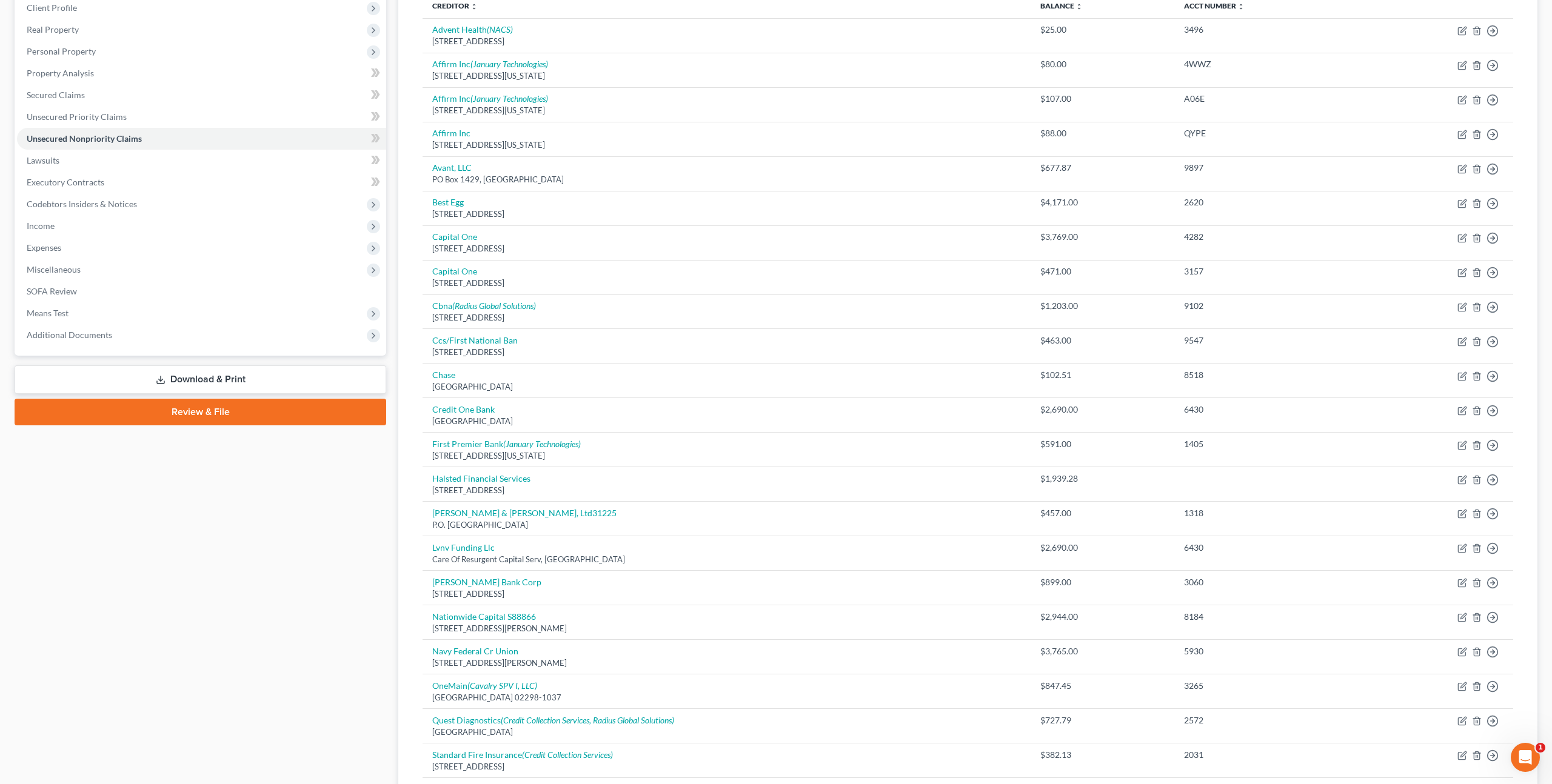
scroll to position [0, 0]
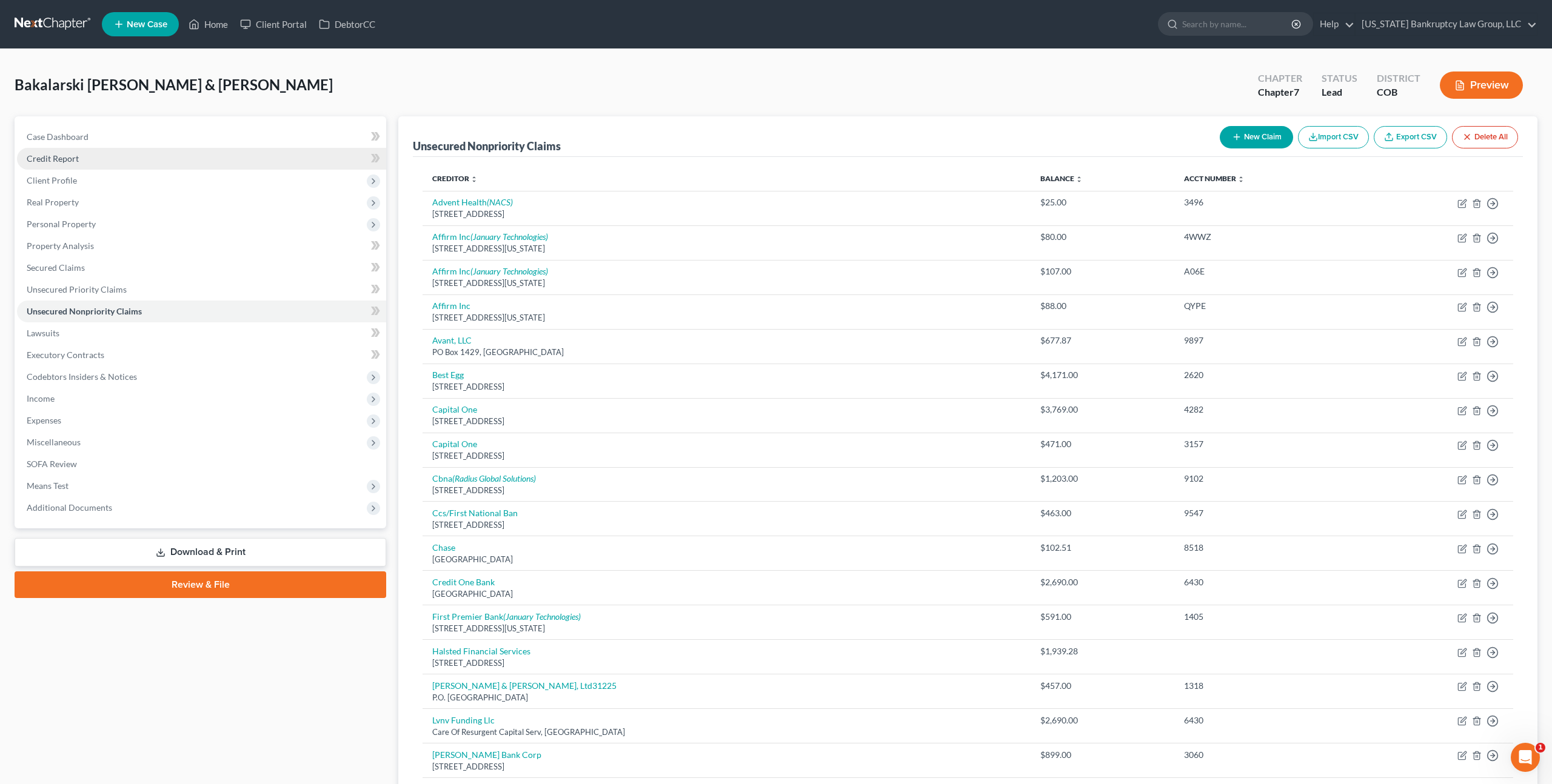
click at [75, 158] on span "Credit Report" at bounding box center [52, 158] width 52 height 10
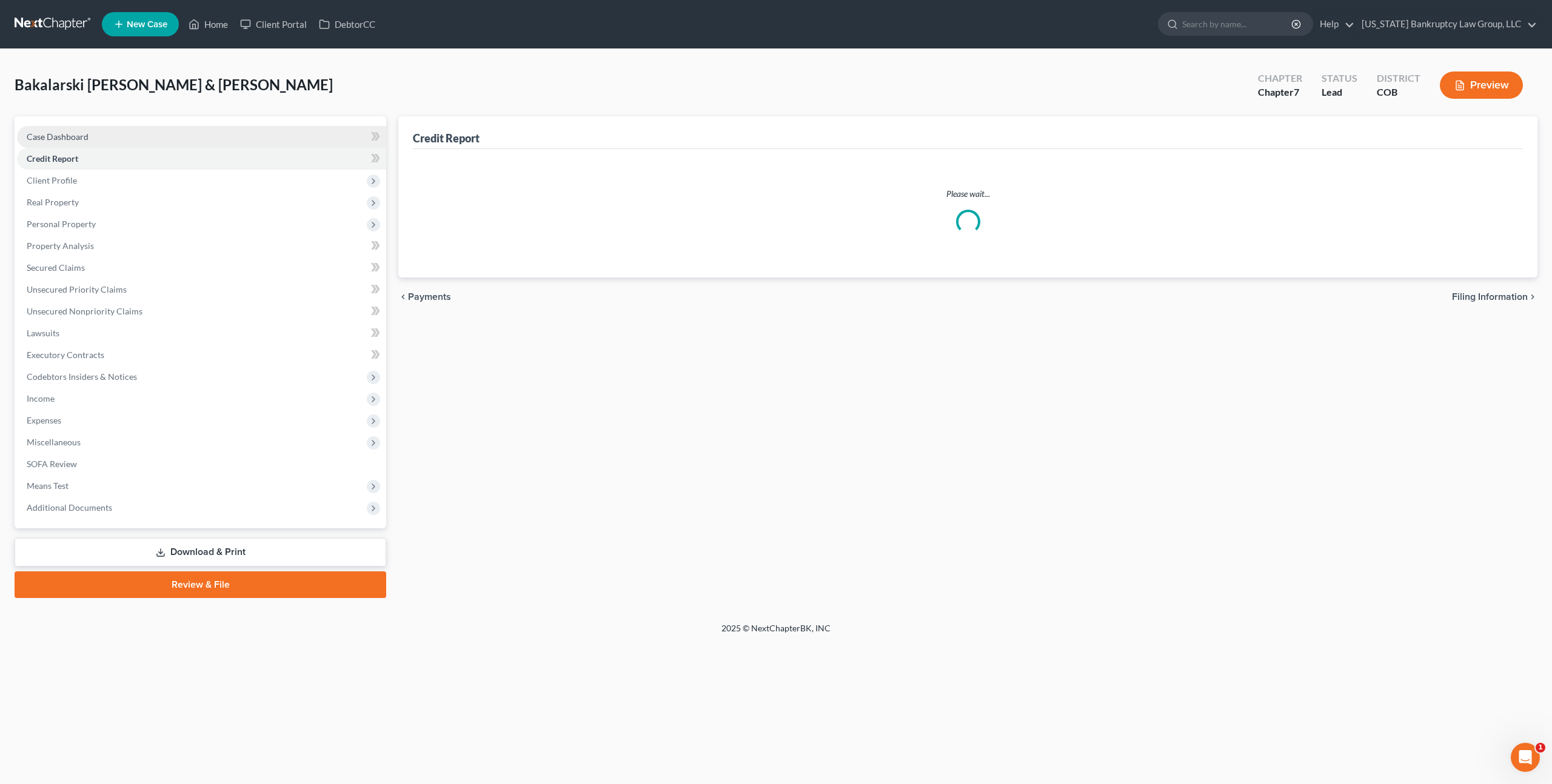
click at [77, 137] on span "Case Dashboard" at bounding box center [57, 136] width 62 height 10
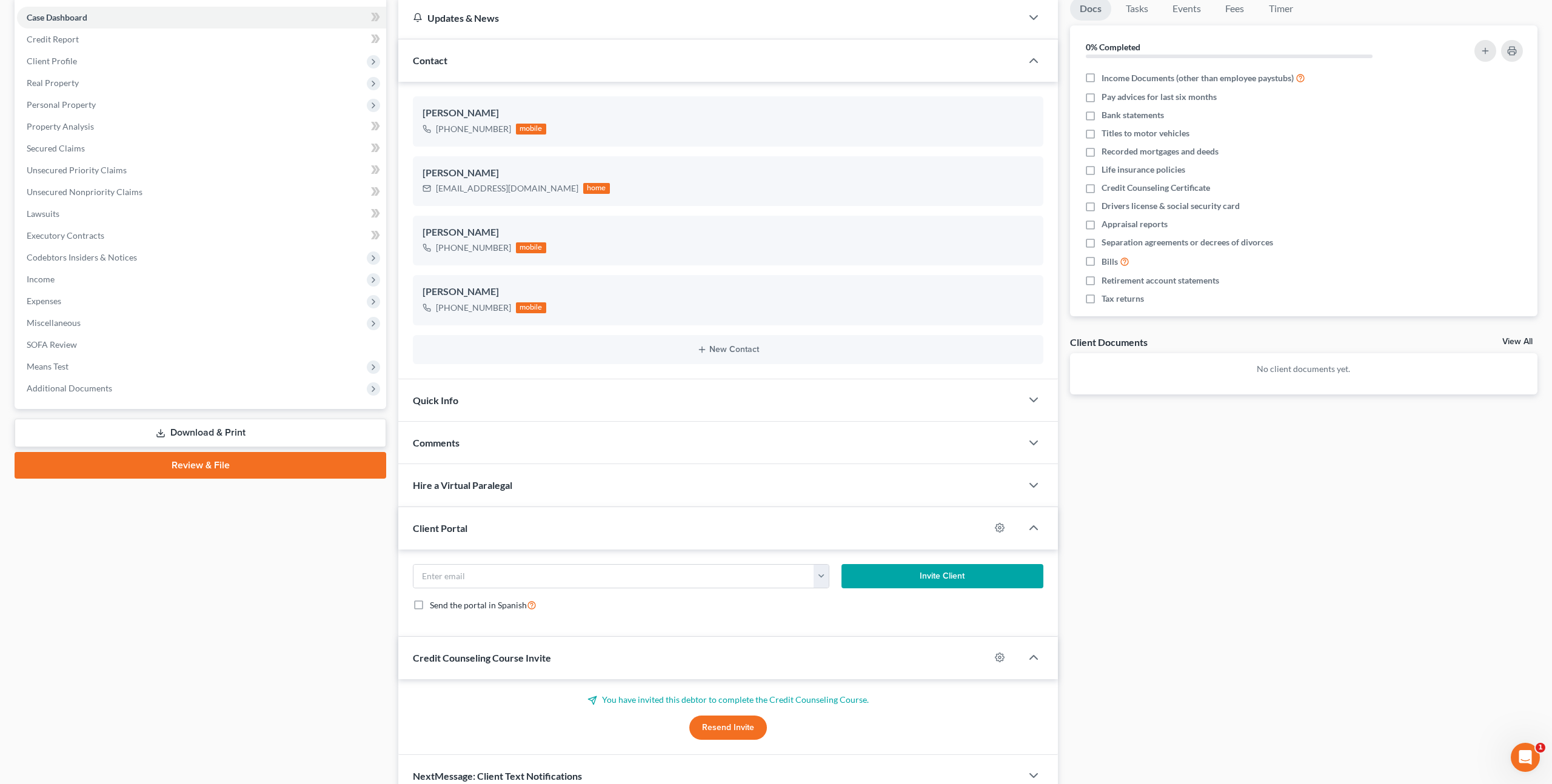
scroll to position [178, 0]
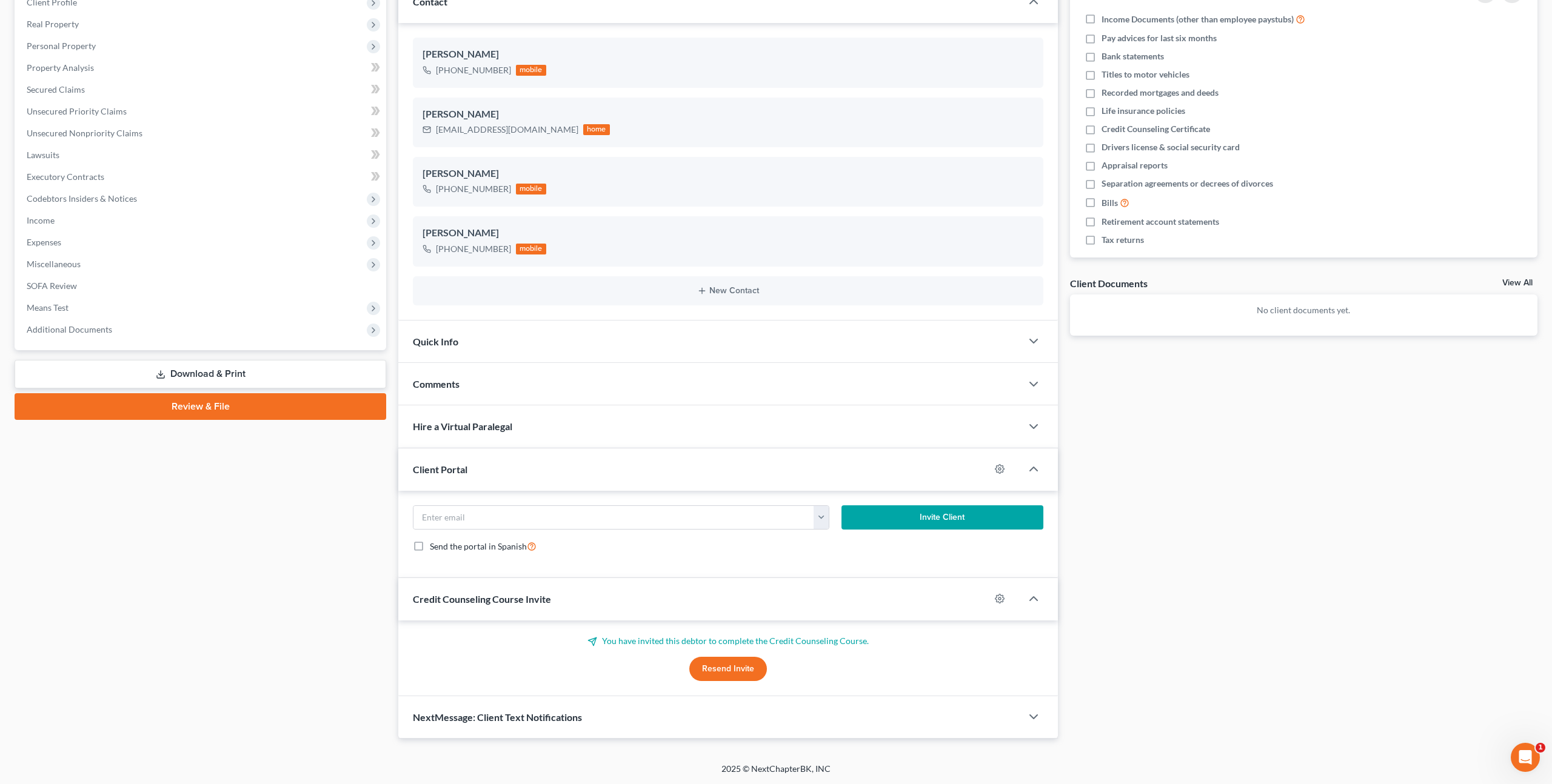
click at [729, 664] on button "Resend Invite" at bounding box center [728, 669] width 77 height 24
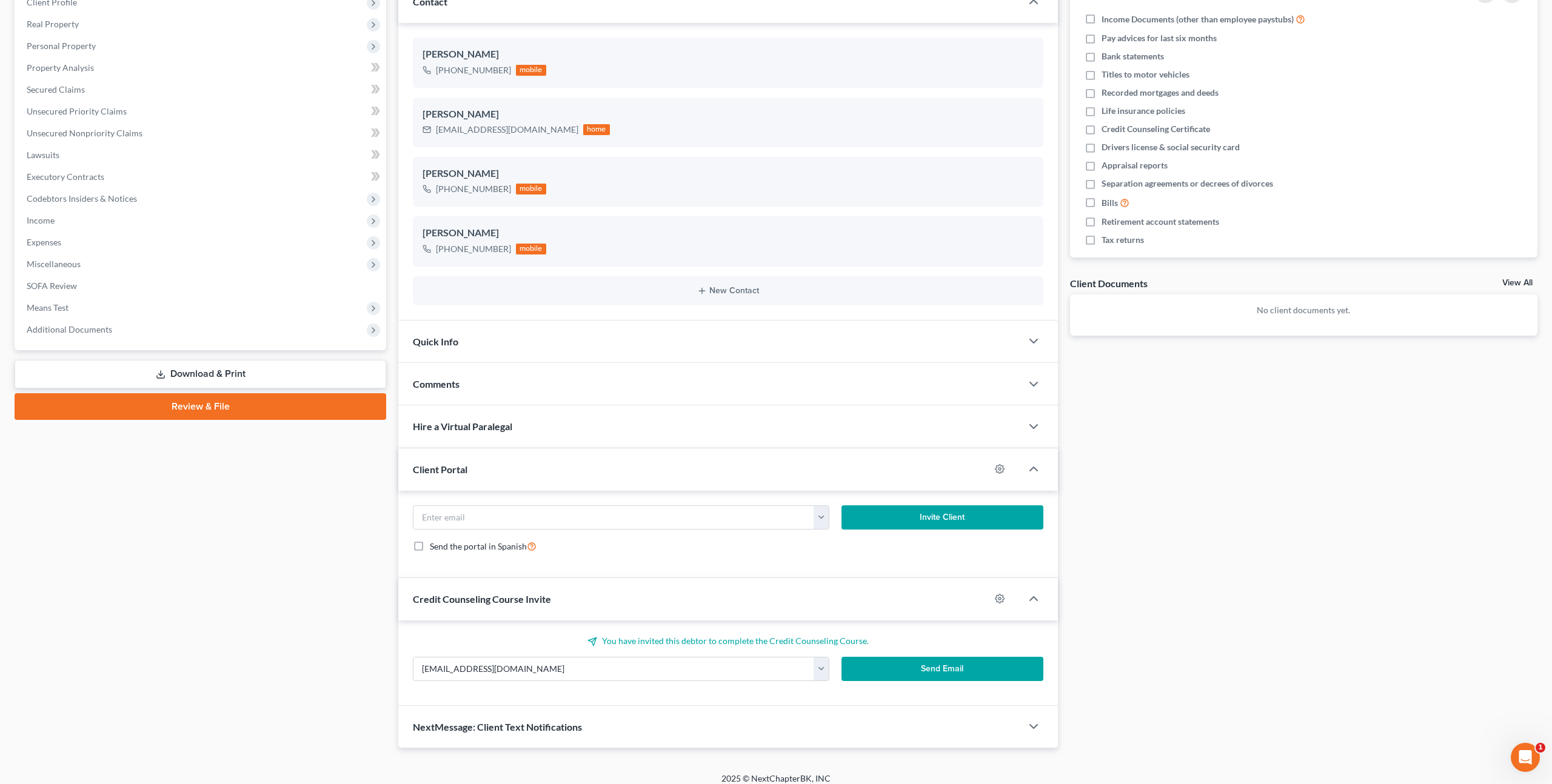
click at [895, 672] on button "Send Email" at bounding box center [942, 669] width 202 height 24
